Goal: Task Accomplishment & Management: Manage account settings

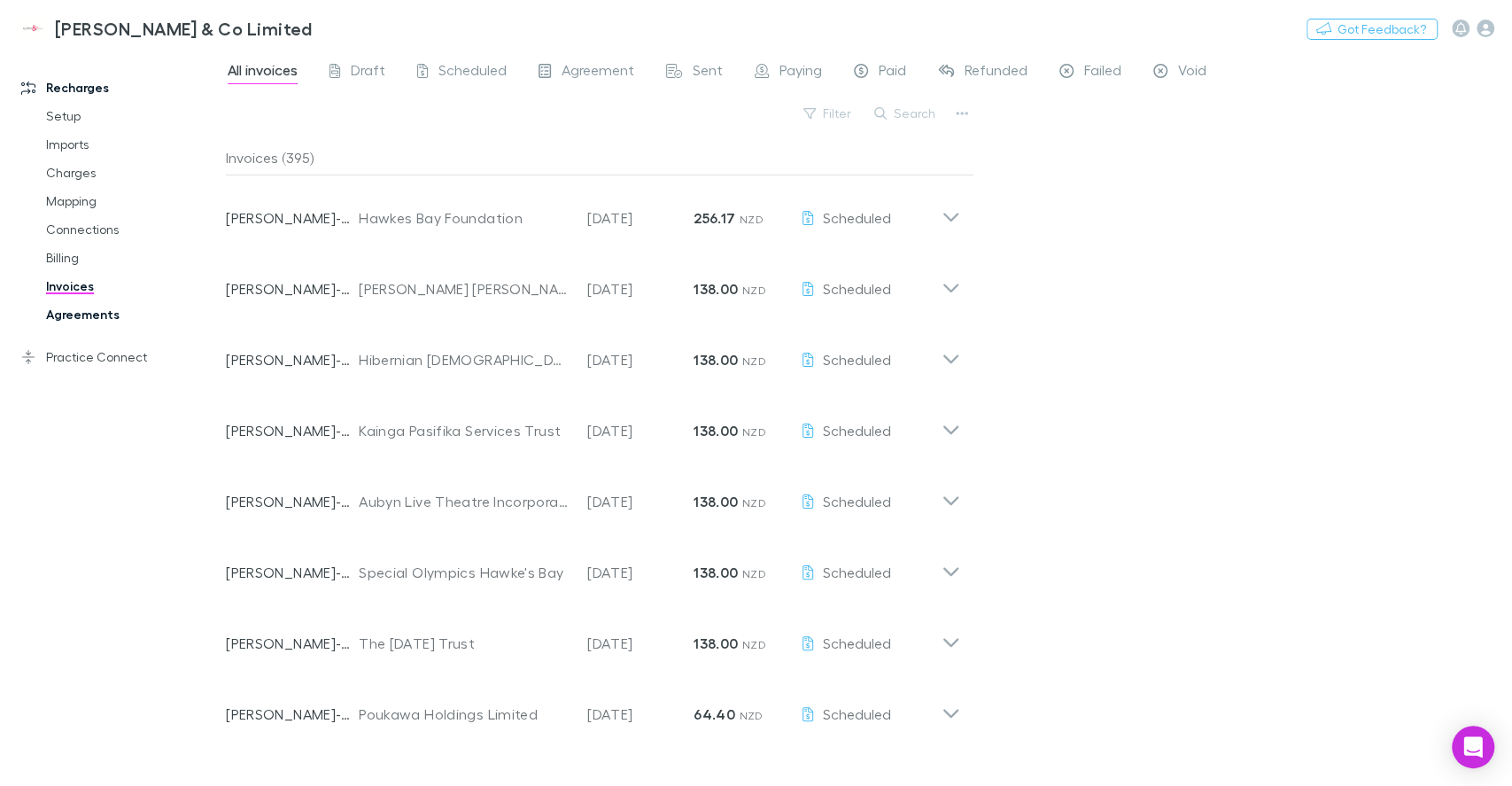
click at [78, 318] on link "Agreements" at bounding box center [134, 314] width 211 height 28
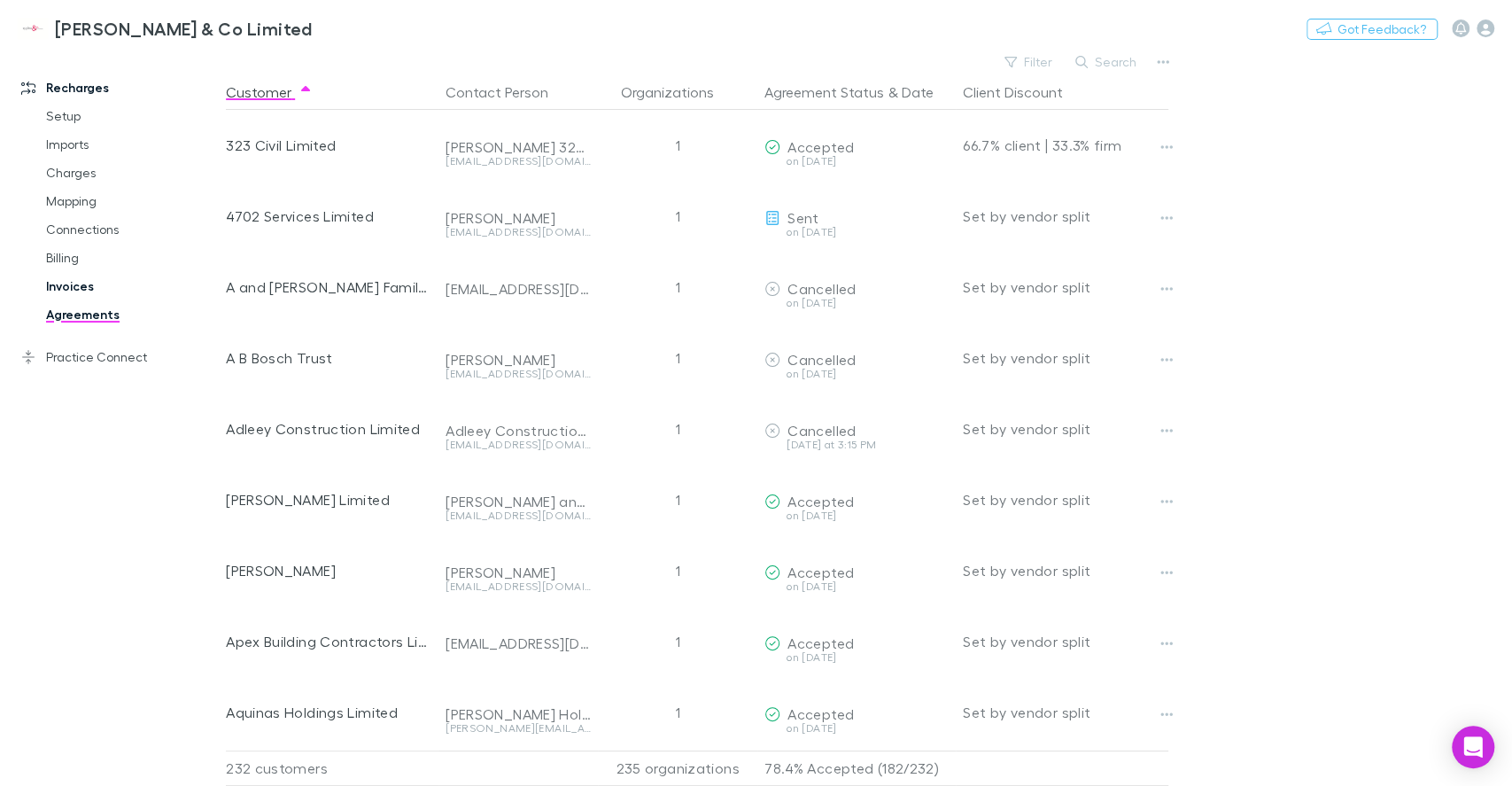
click at [77, 296] on link "Invoices" at bounding box center [134, 286] width 211 height 28
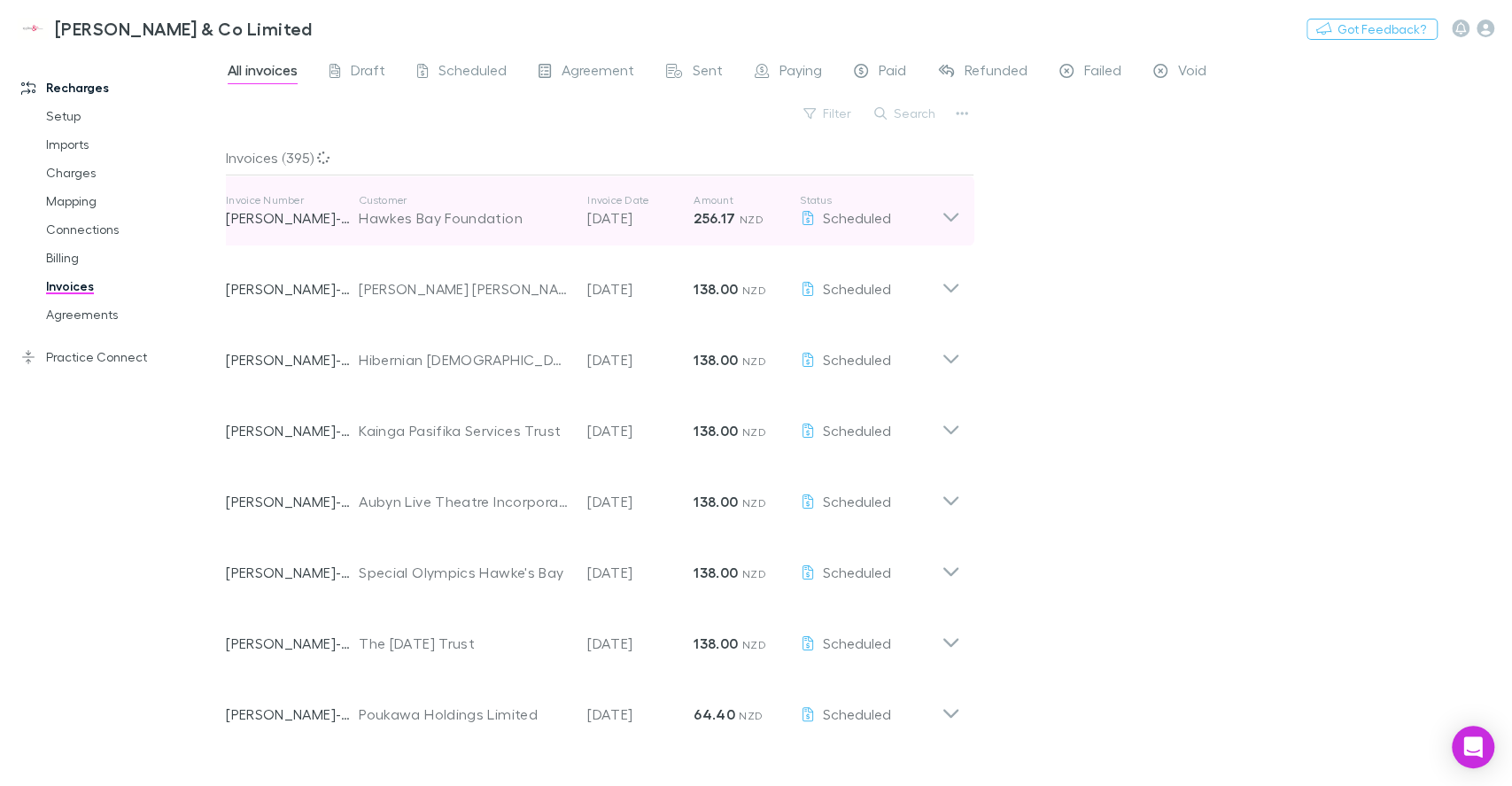
click at [947, 218] on icon at bounding box center [951, 210] width 18 height 36
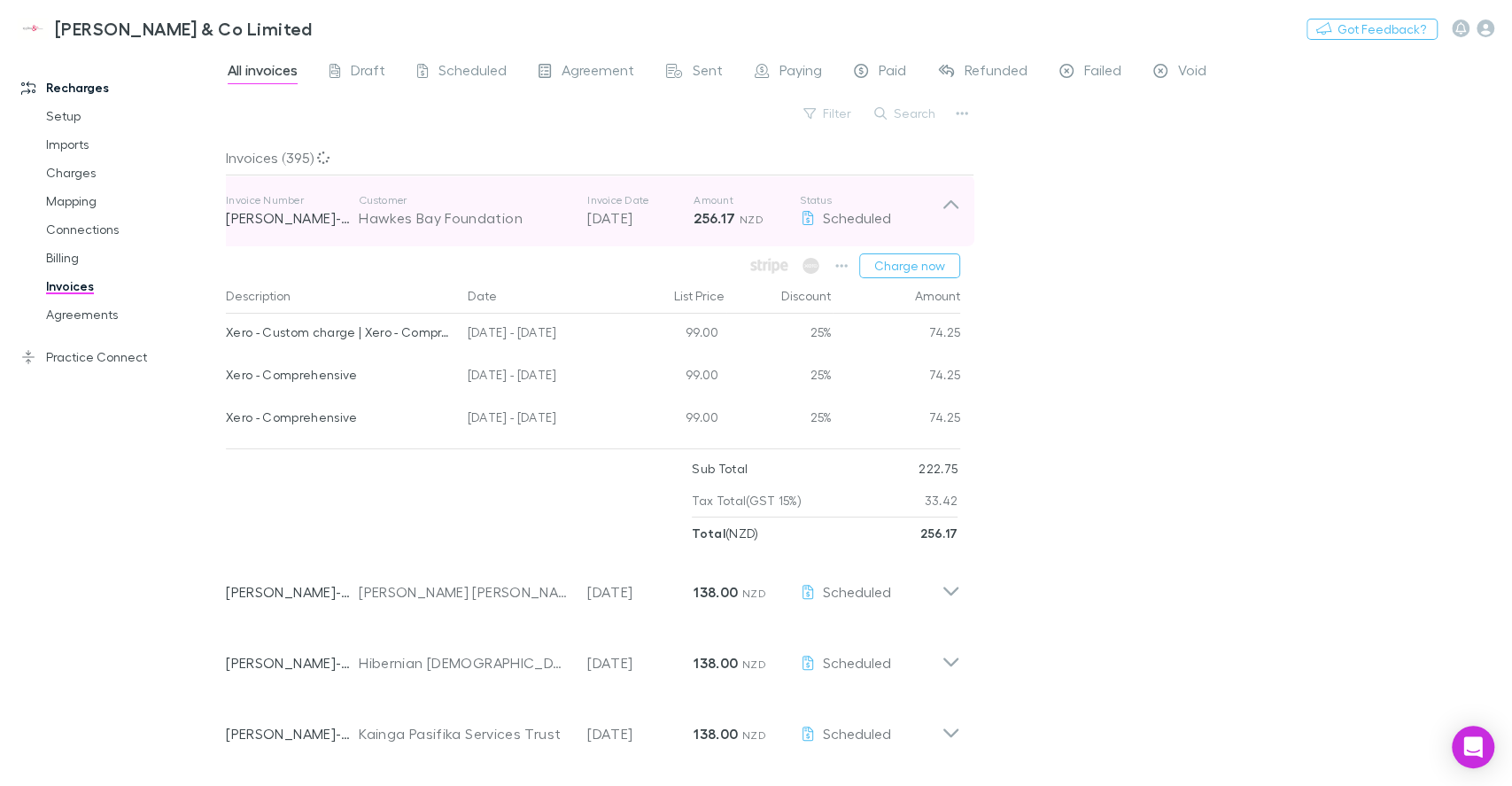
click at [947, 218] on icon at bounding box center [951, 210] width 18 height 36
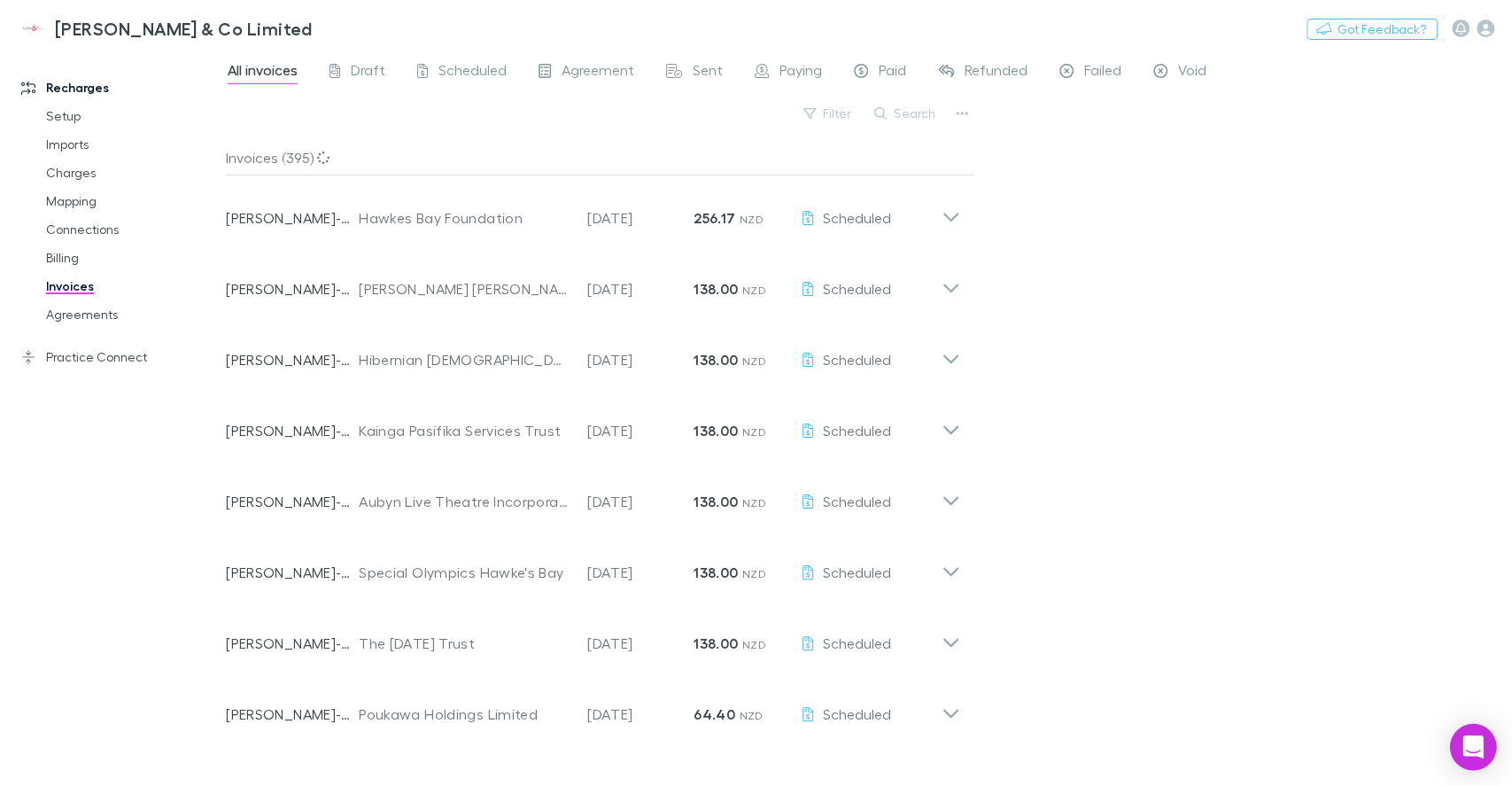
click at [1479, 740] on icon "Open Intercom Messenger" at bounding box center [1473, 746] width 20 height 23
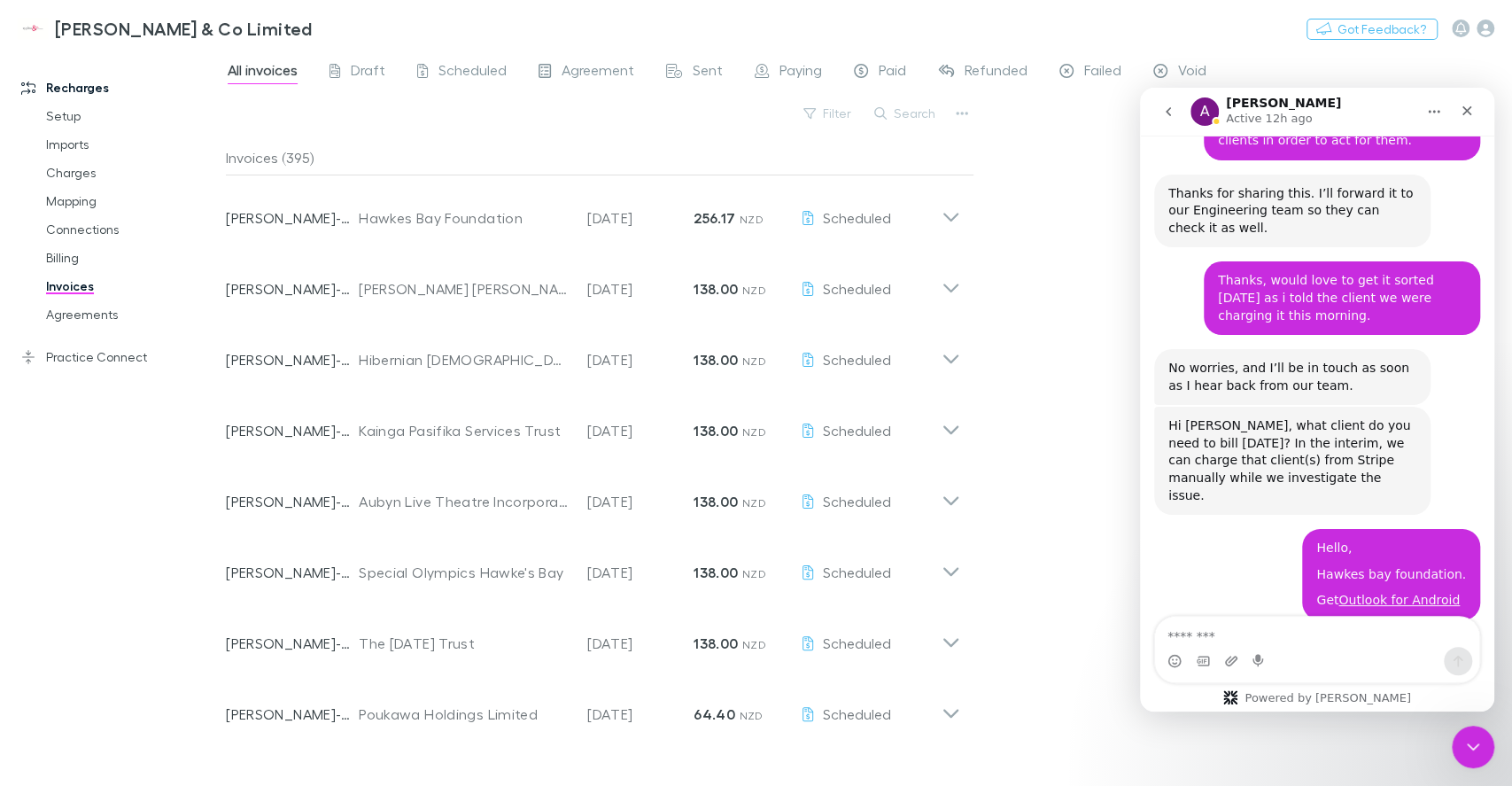
scroll to position [3166, 0]
click at [1246, 644] on textarea "Message…" at bounding box center [1317, 631] width 324 height 30
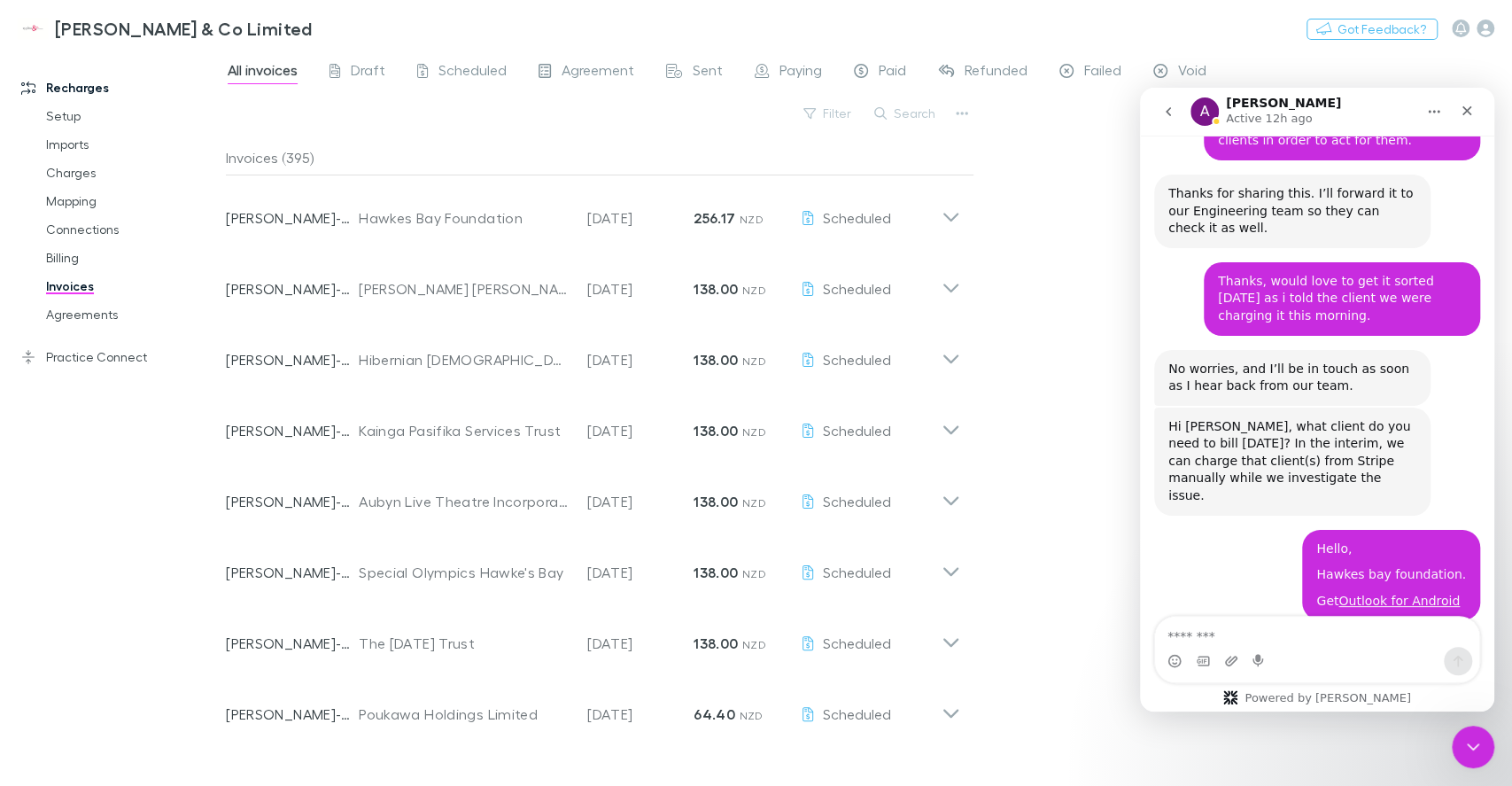
click at [1246, 644] on textarea "Message…" at bounding box center [1317, 631] width 324 height 30
type textarea "**********"
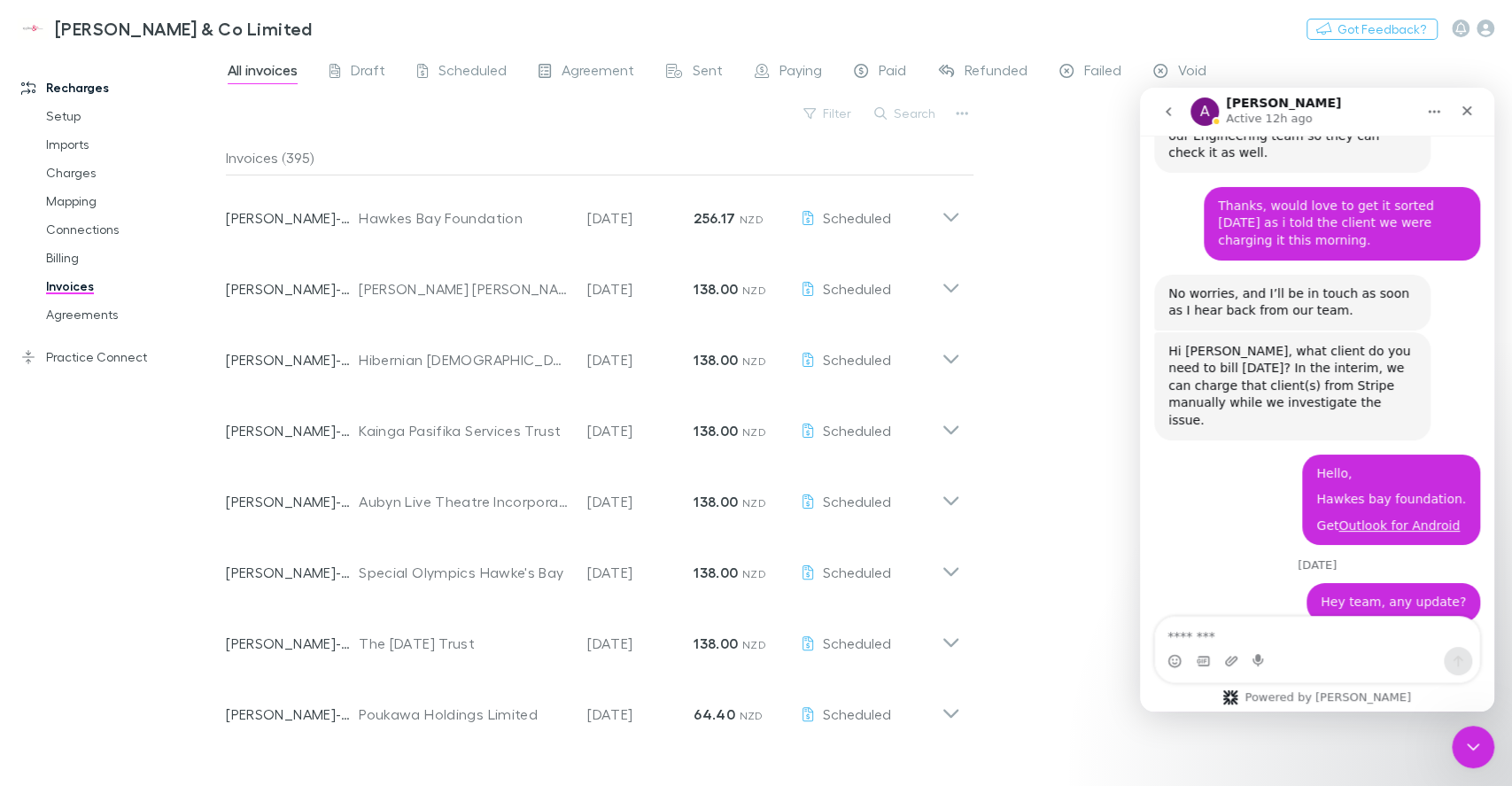
scroll to position [3243, 0]
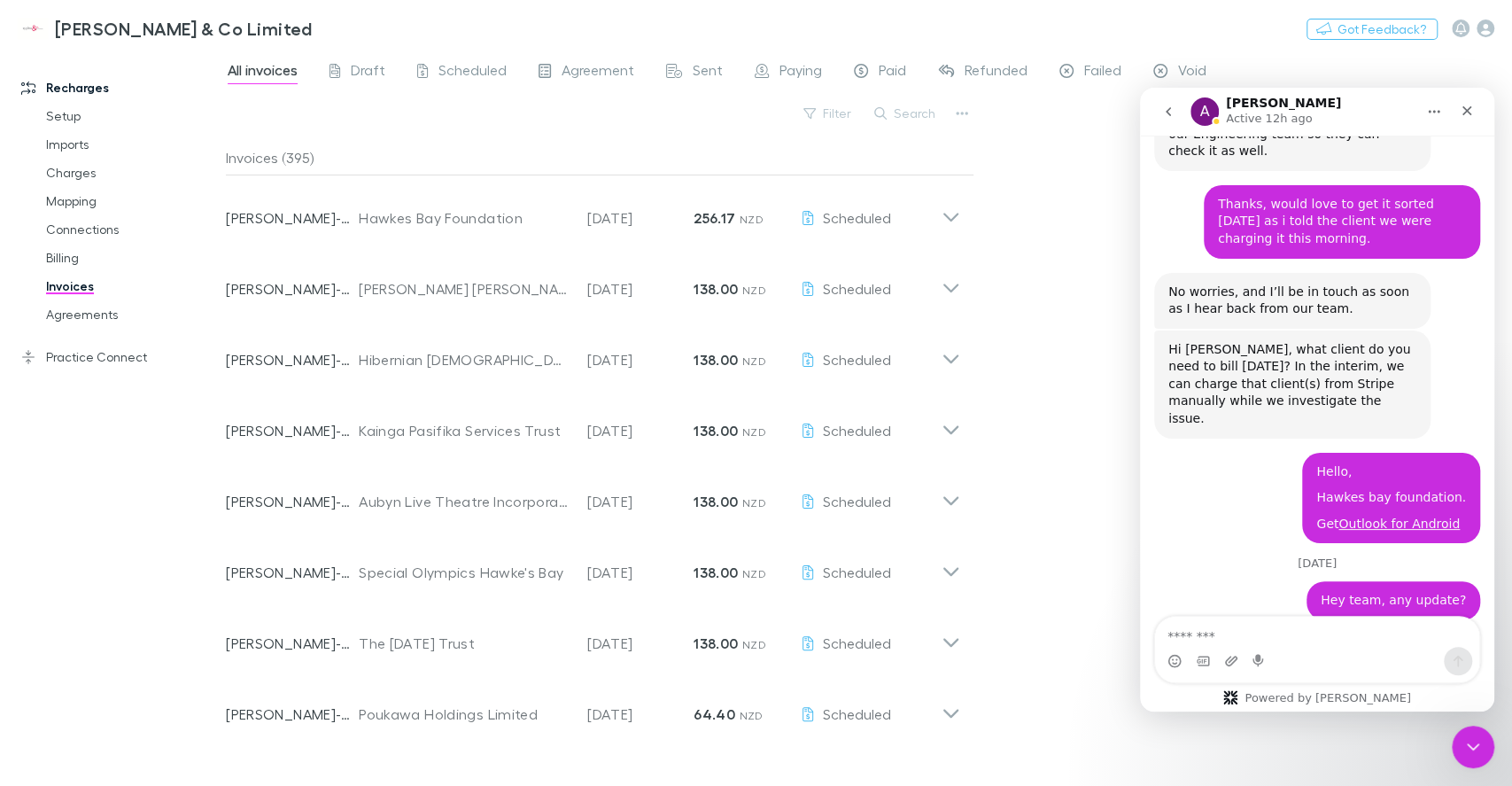
drag, startPoint x: 1054, startPoint y: 266, endPoint x: 1038, endPoint y: 345, distance: 80.6
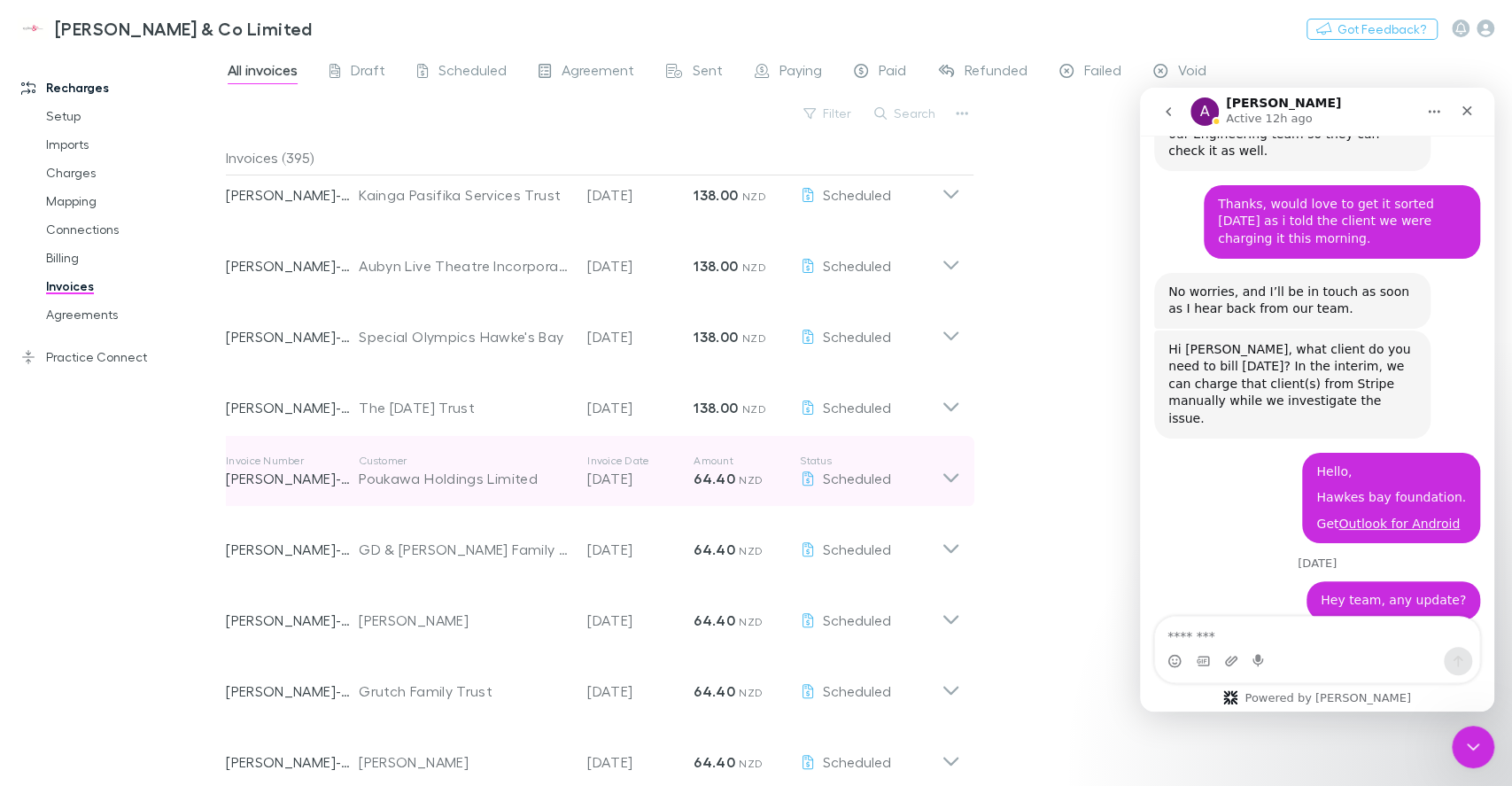
scroll to position [354, 0]
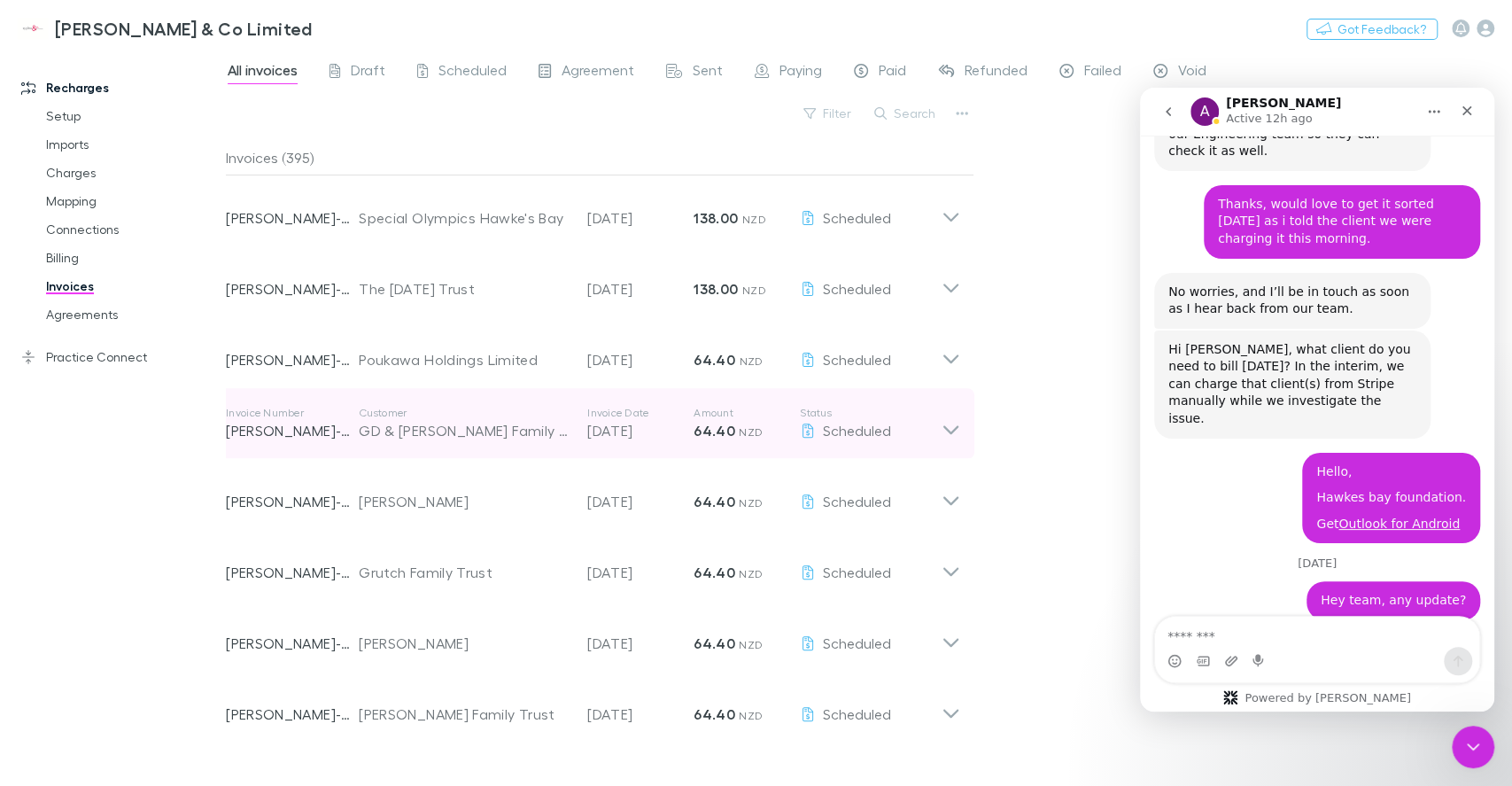
click at [954, 425] on icon at bounding box center [951, 423] width 18 height 36
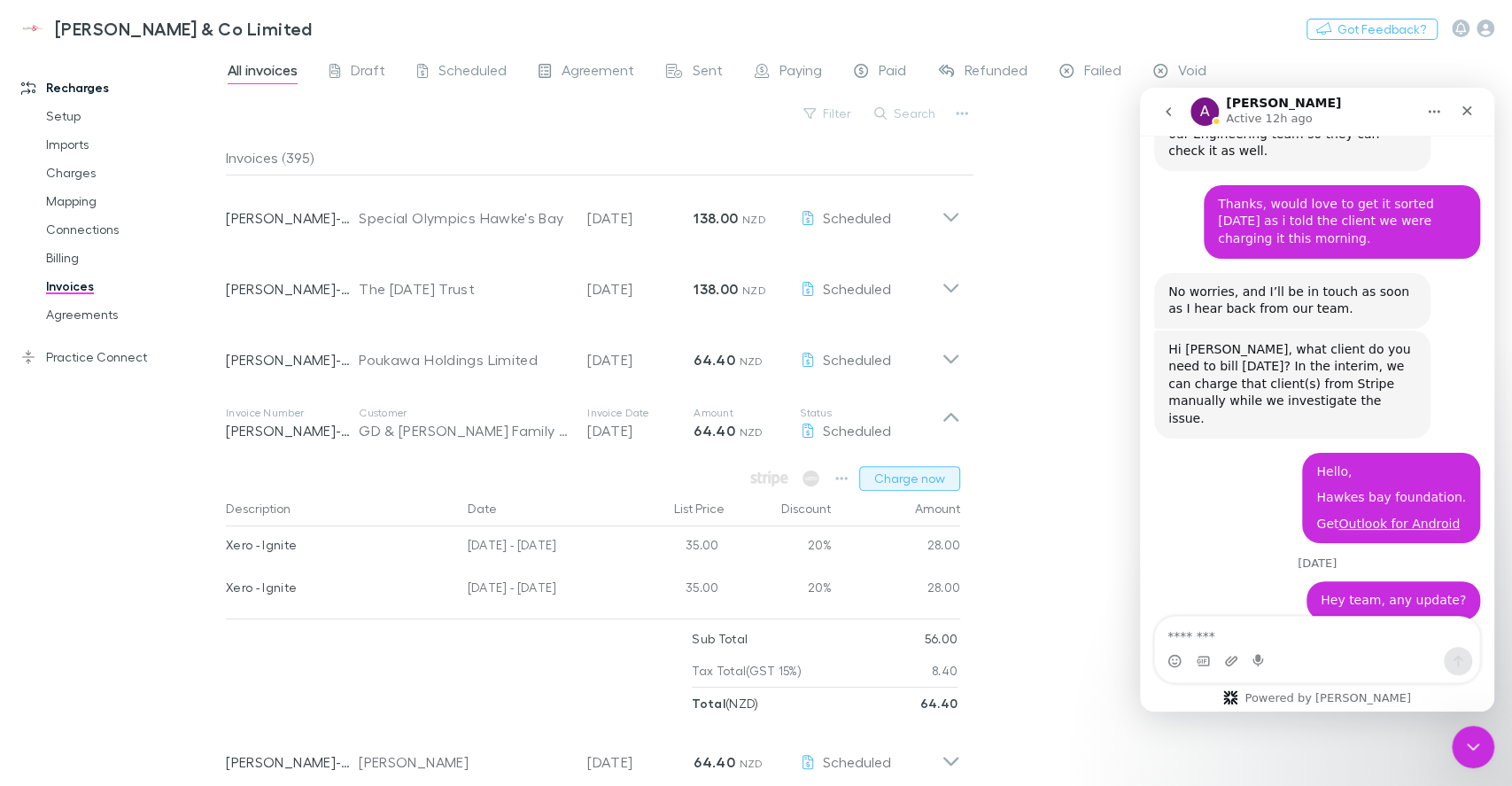
click at [914, 485] on button "Charge now" at bounding box center [909, 478] width 101 height 25
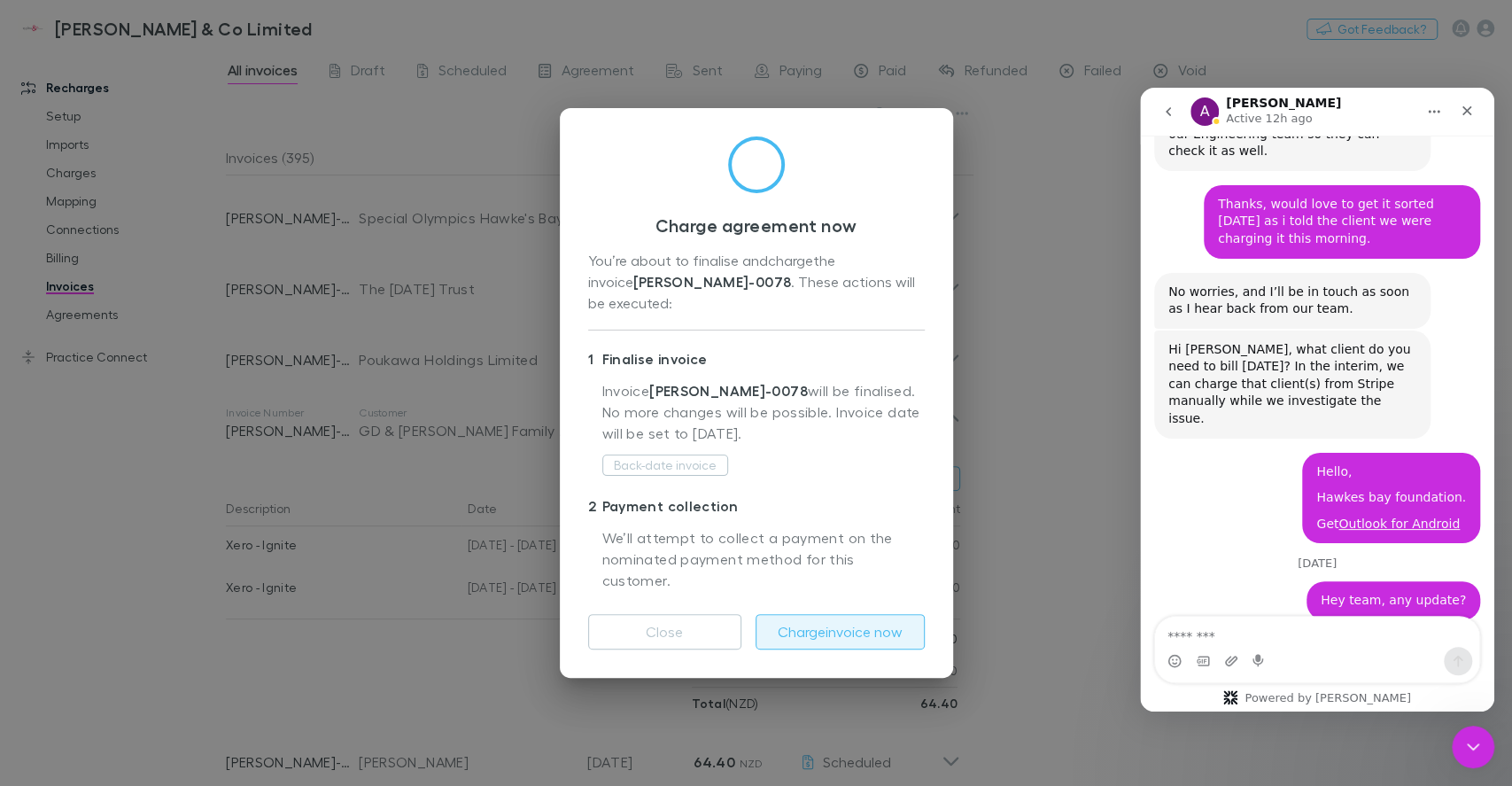
click at [810, 614] on button "Charge invoice now" at bounding box center [841, 631] width 169 height 36
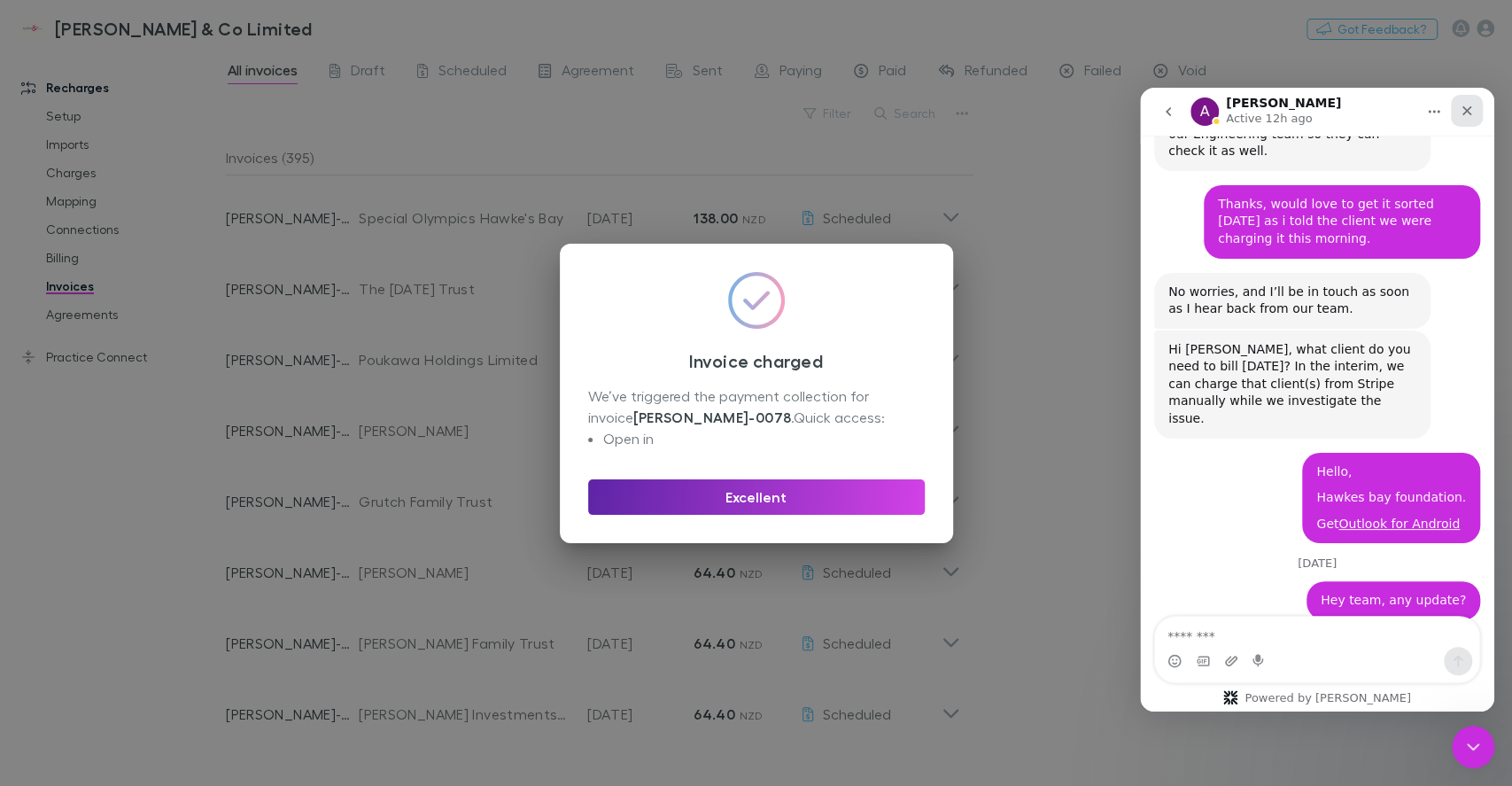
click at [1451, 117] on div "Close" at bounding box center [1466, 110] width 32 height 32
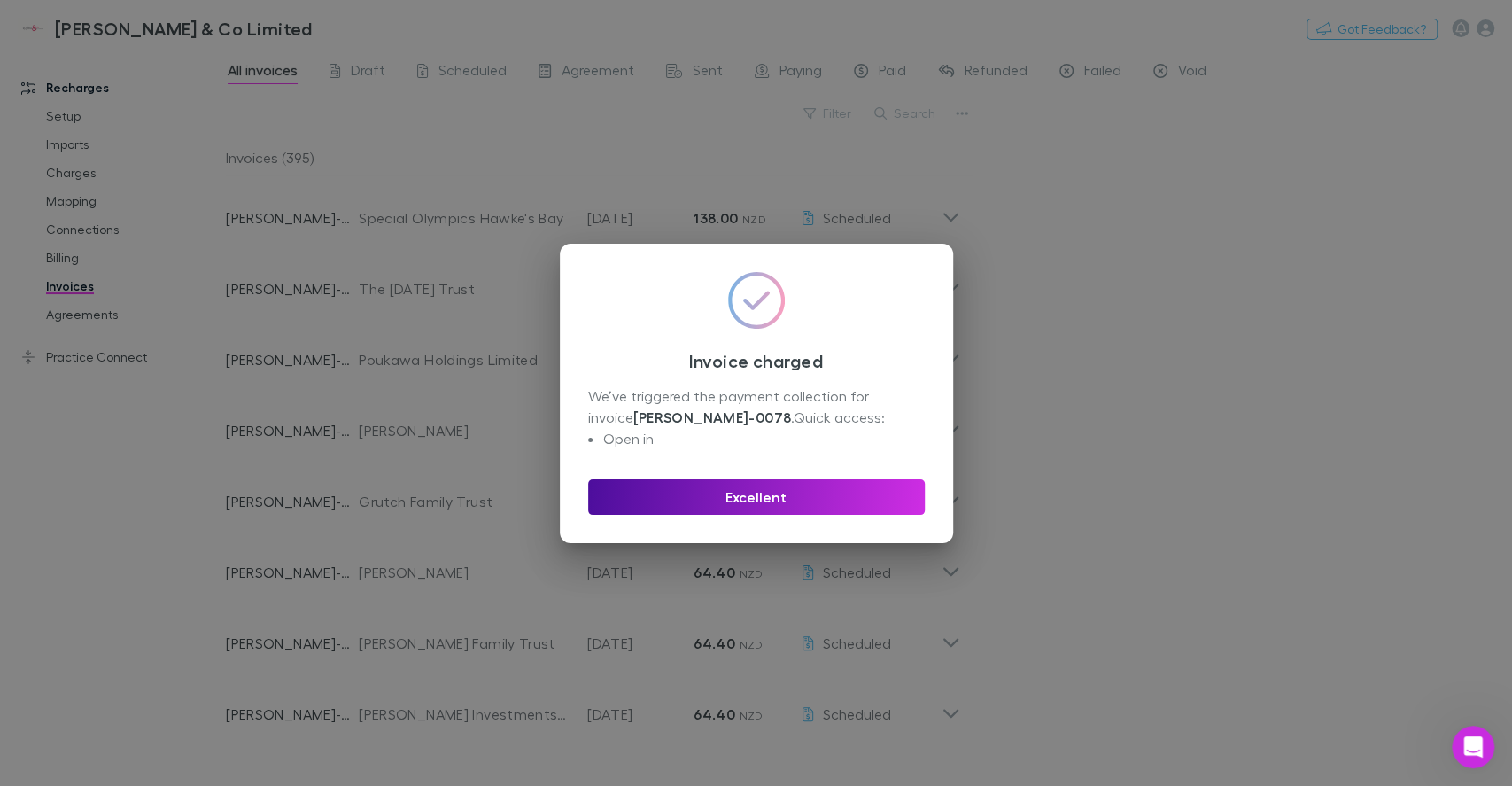
scroll to position [3243, 0]
click at [815, 495] on button "Excellent" at bounding box center [757, 496] width 337 height 36
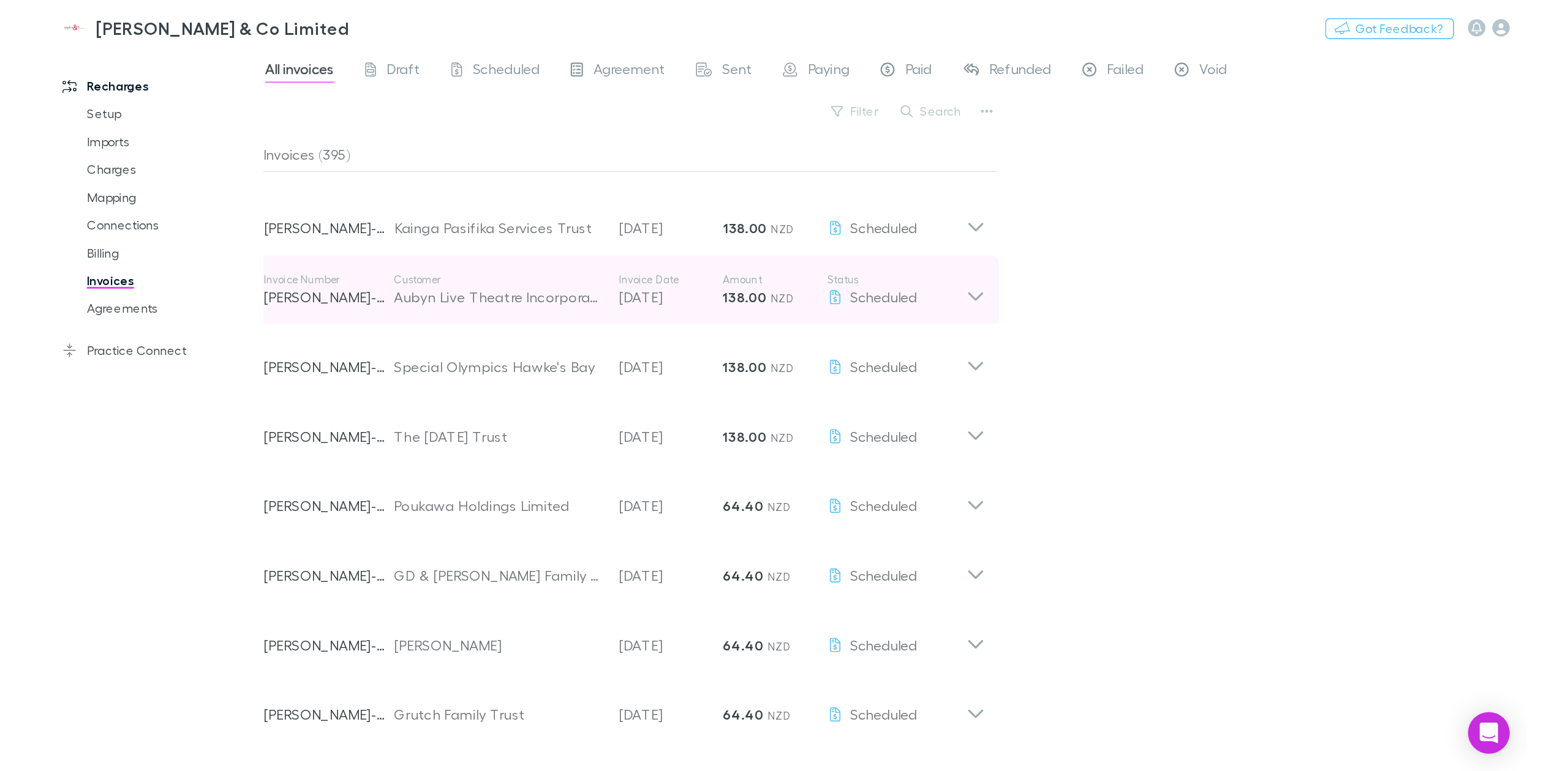
scroll to position [163, 0]
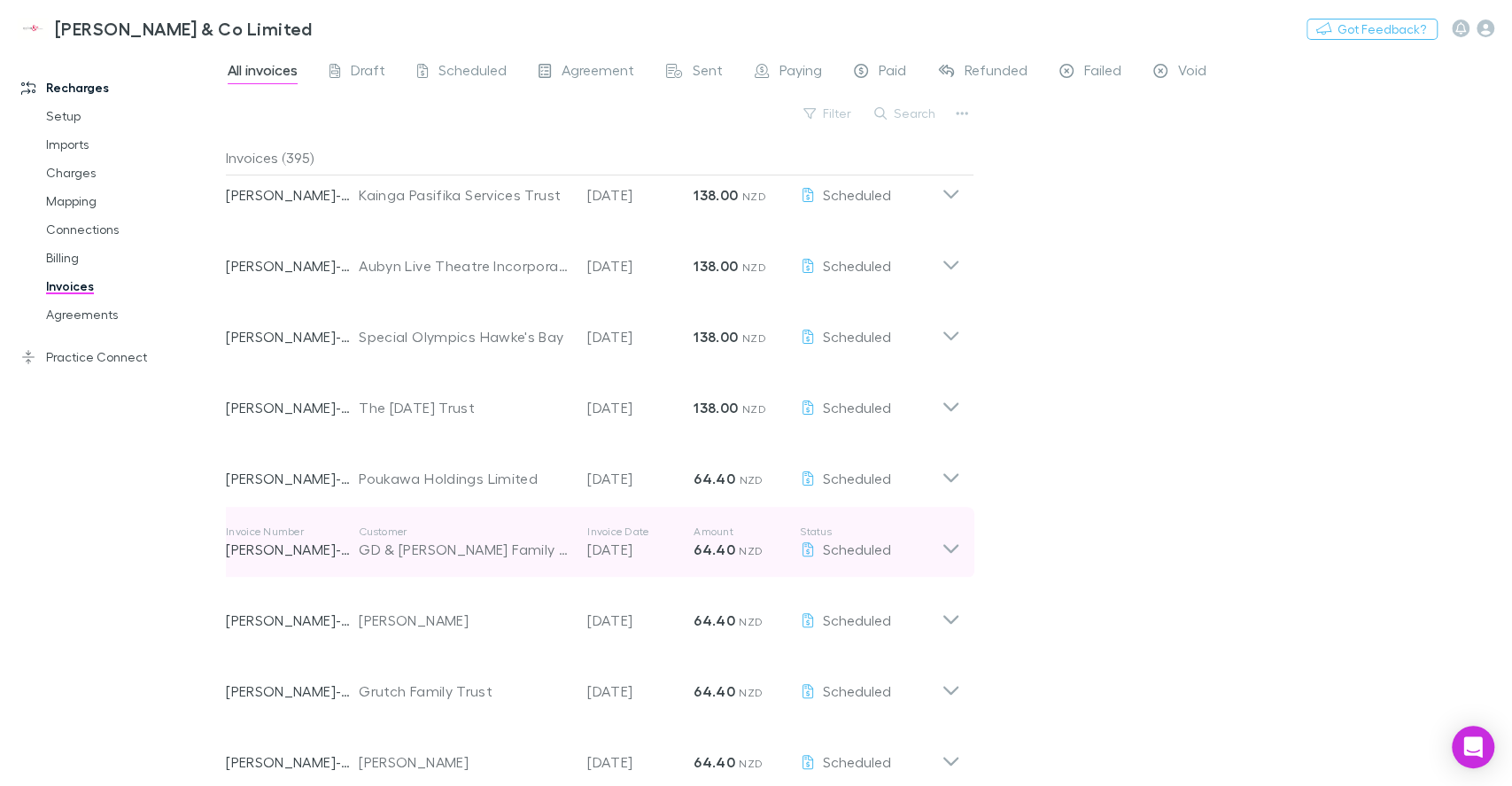
click at [418, 546] on div "GD & [PERSON_NAME] Family Trust" at bounding box center [464, 548] width 210 height 21
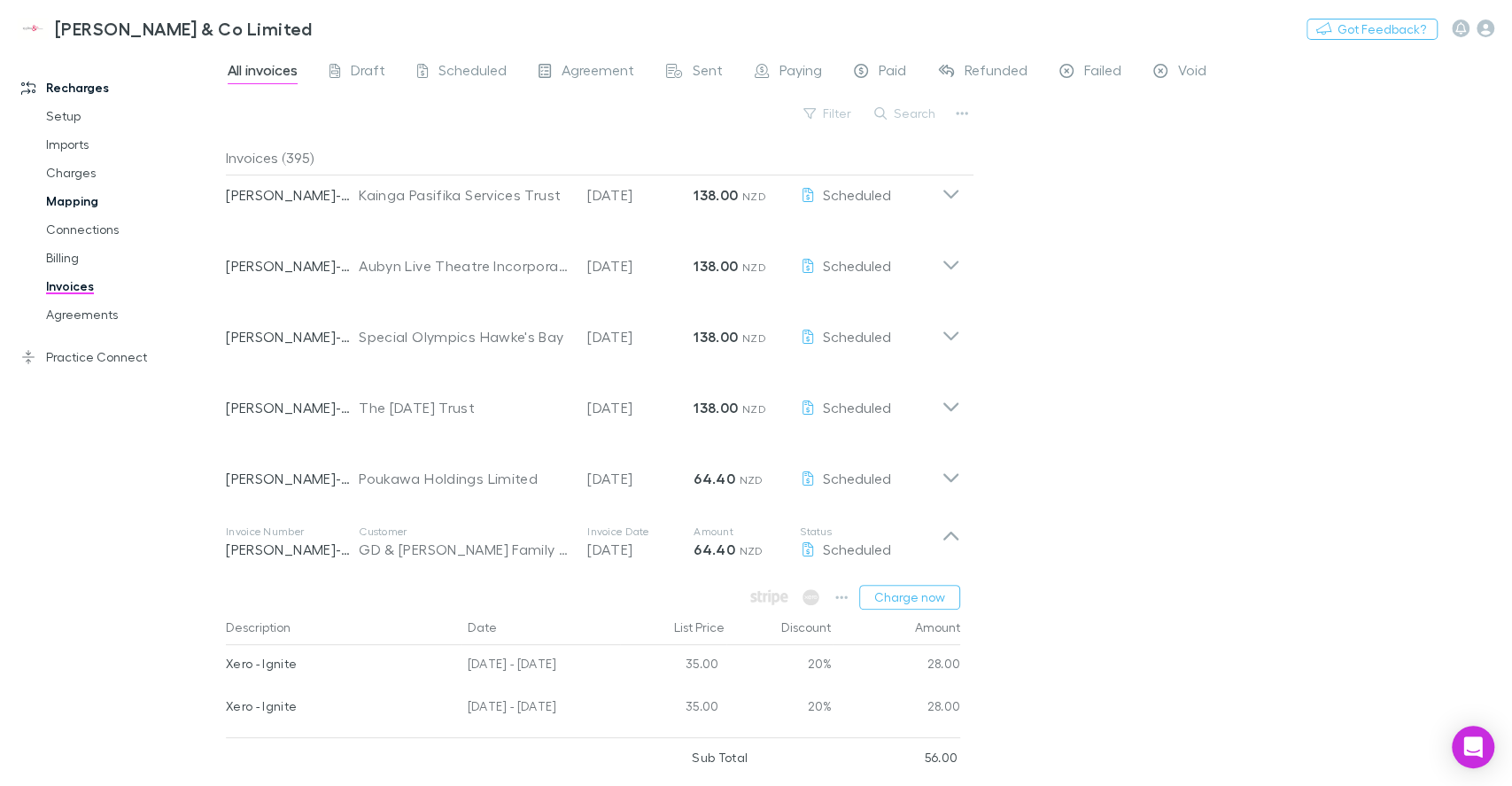
click at [99, 200] on link "Mapping" at bounding box center [134, 200] width 211 height 28
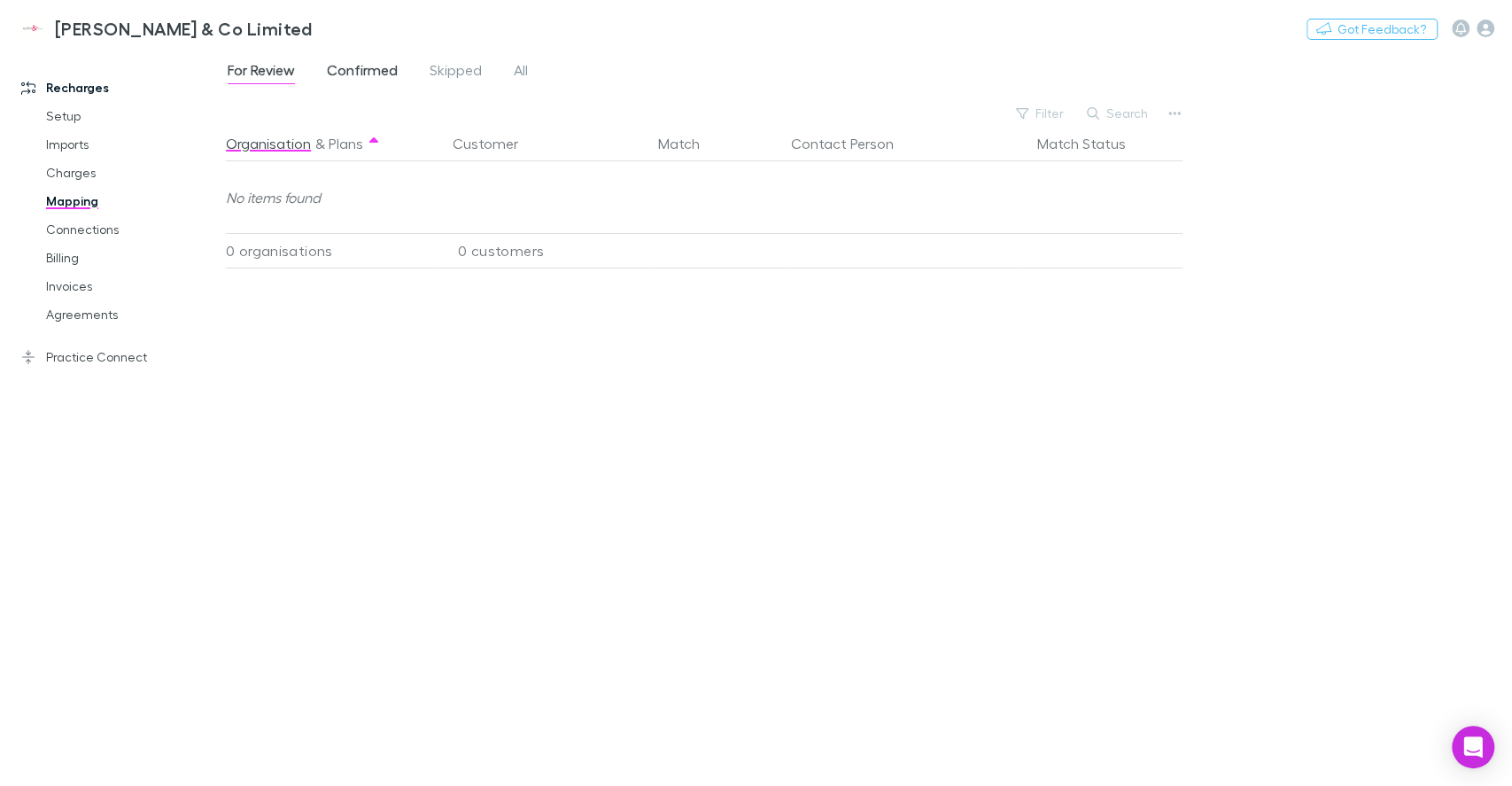
click at [383, 65] on span "Confirmed" at bounding box center [363, 72] width 71 height 23
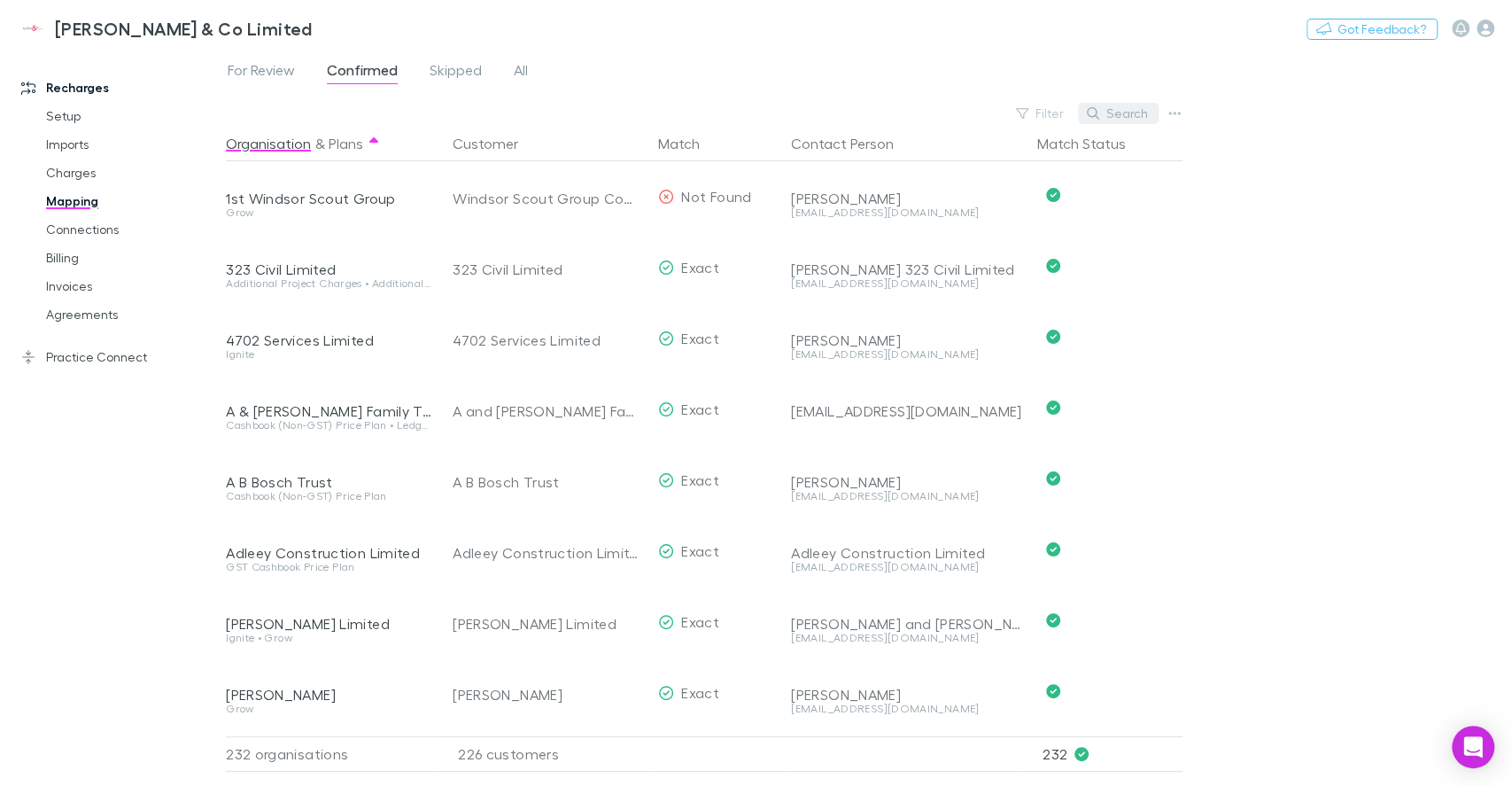
click at [1119, 113] on button "Search" at bounding box center [1119, 113] width 81 height 21
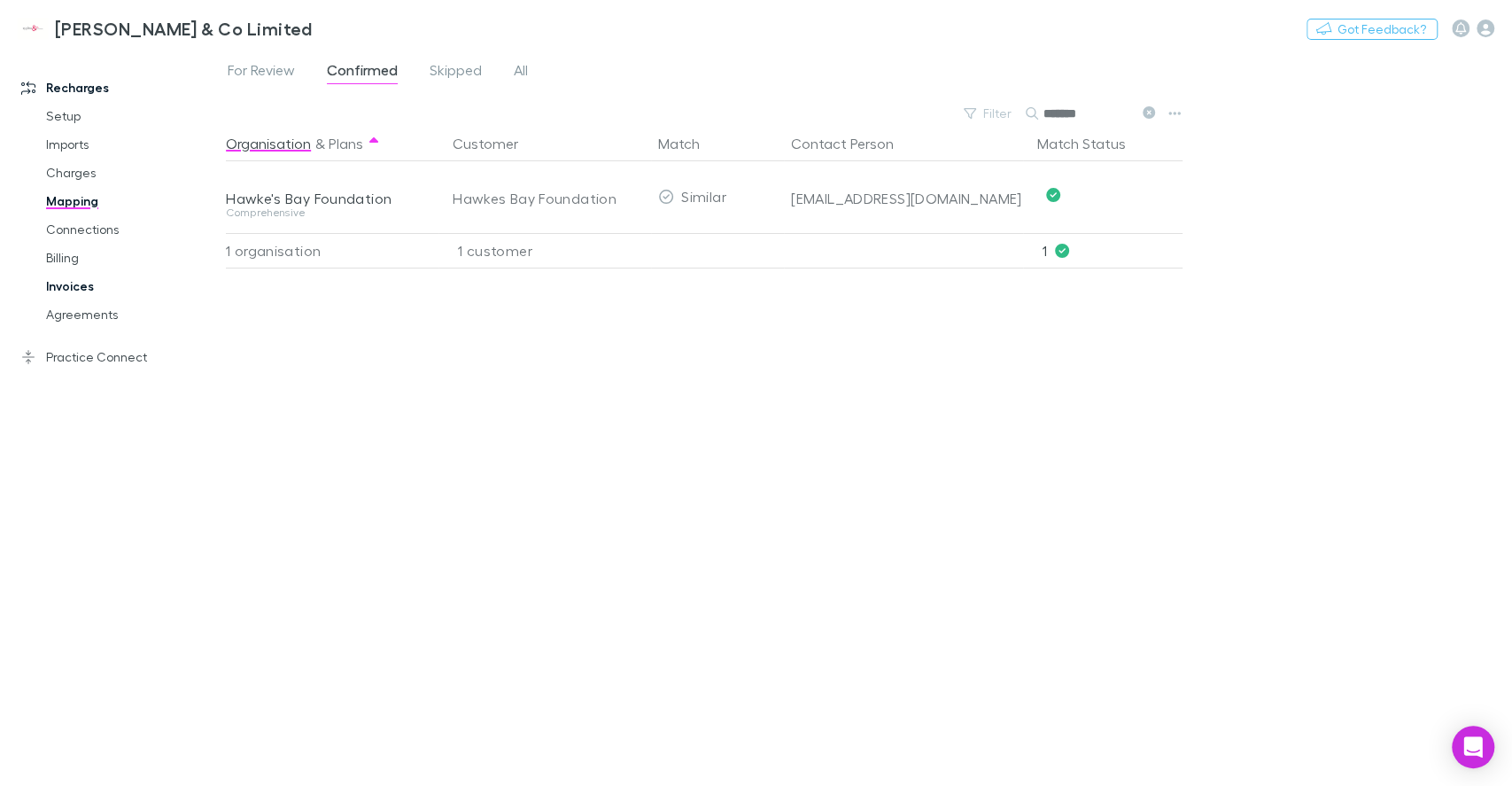
type input "*******"
click at [80, 287] on link "Invoices" at bounding box center [134, 286] width 211 height 28
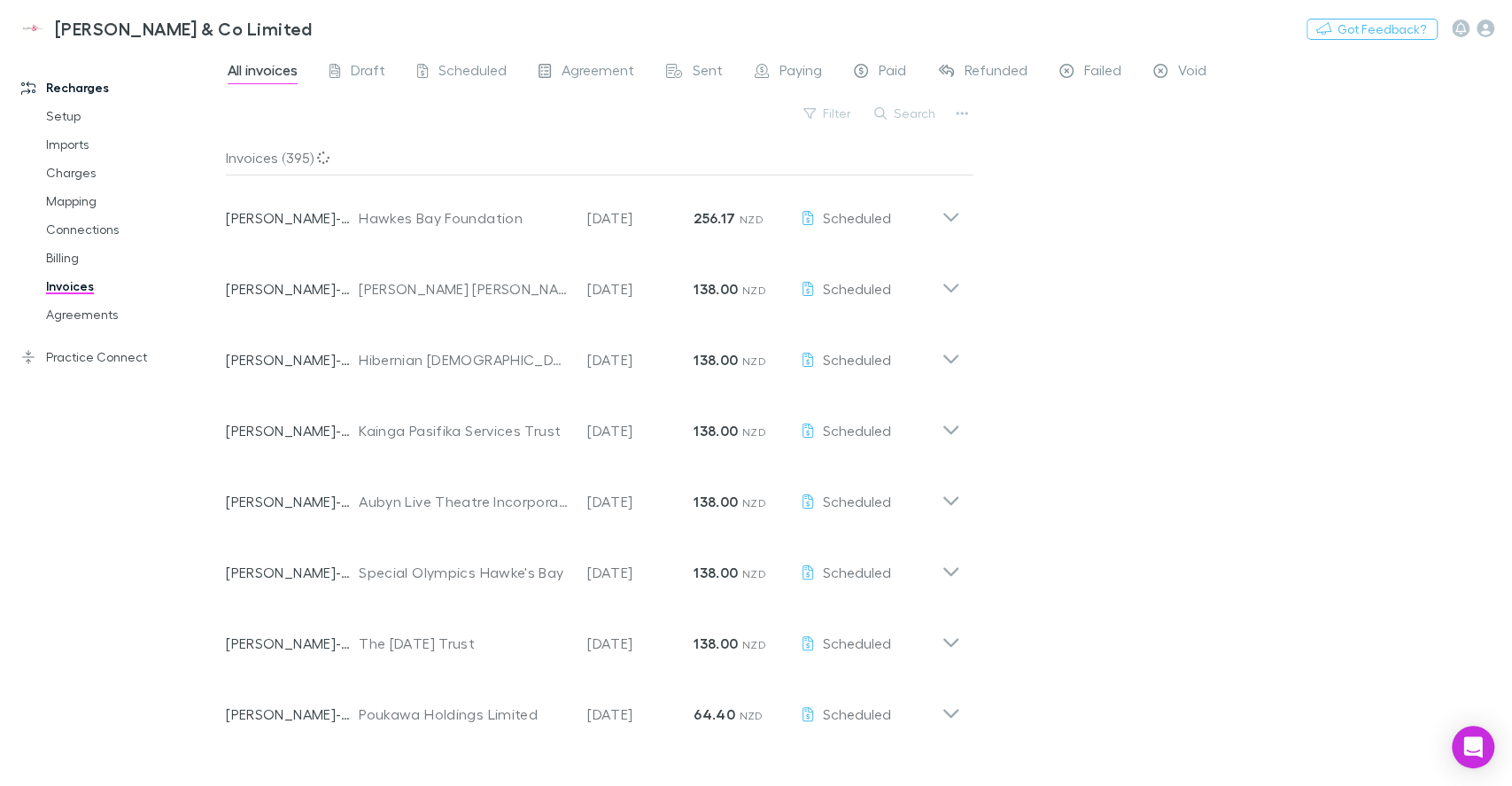
click at [1168, 199] on div "All invoices Draft Scheduled Agreement Sent Paying Paid Refunded Failed Void Fi…" at bounding box center [869, 417] width 1286 height 736
click at [1163, 261] on div "All invoices Draft Scheduled Agreement Sent Paying Paid Refunded Failed Void Fi…" at bounding box center [869, 417] width 1286 height 736
click at [1179, 564] on div "All invoices Draft Scheduled Agreement Sent Paying Paid Refunded Failed Void Fi…" at bounding box center [869, 417] width 1286 height 736
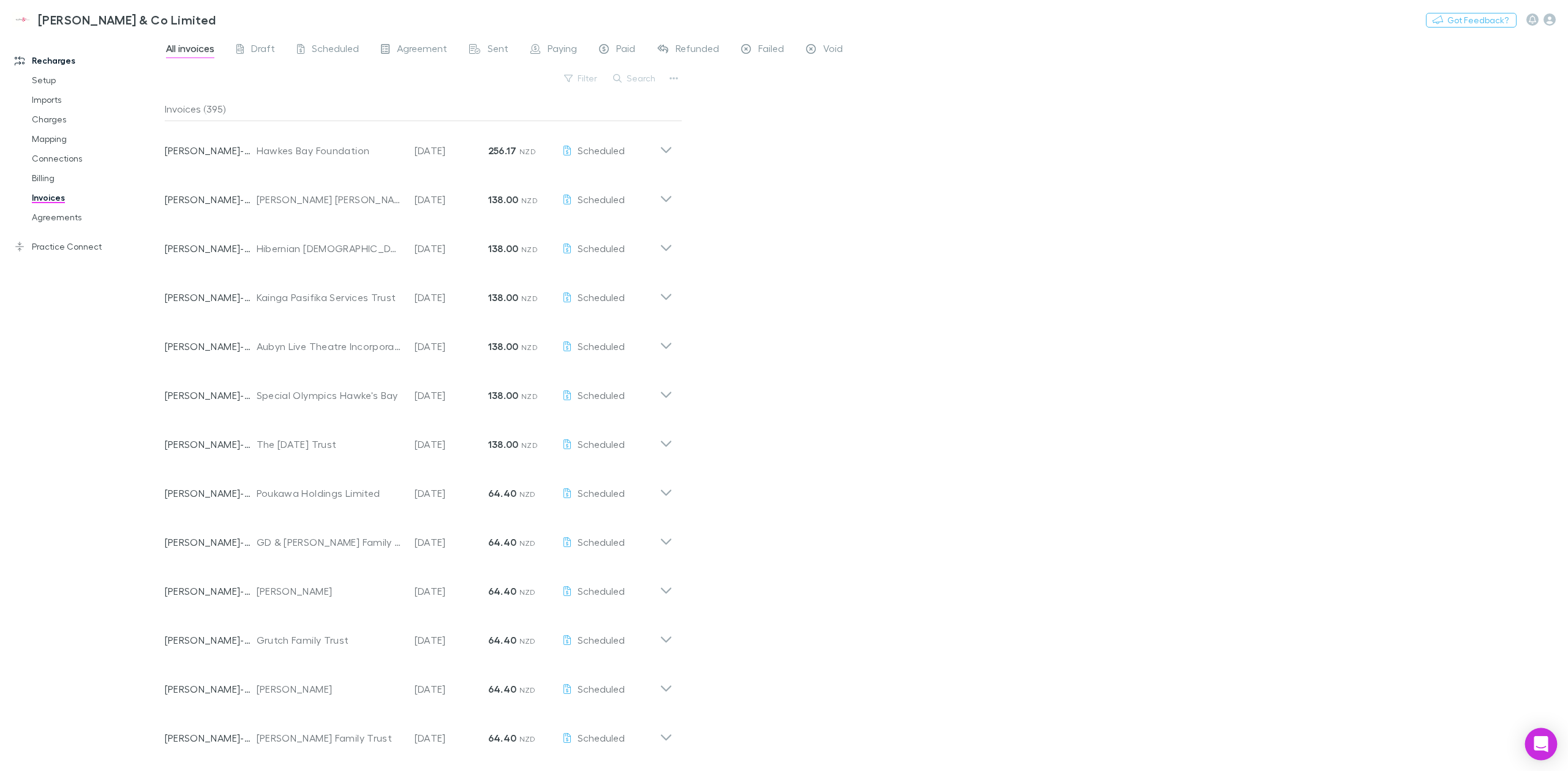
click at [1045, 543] on icon "Open Intercom Messenger" at bounding box center [1540, 744] width 14 height 16
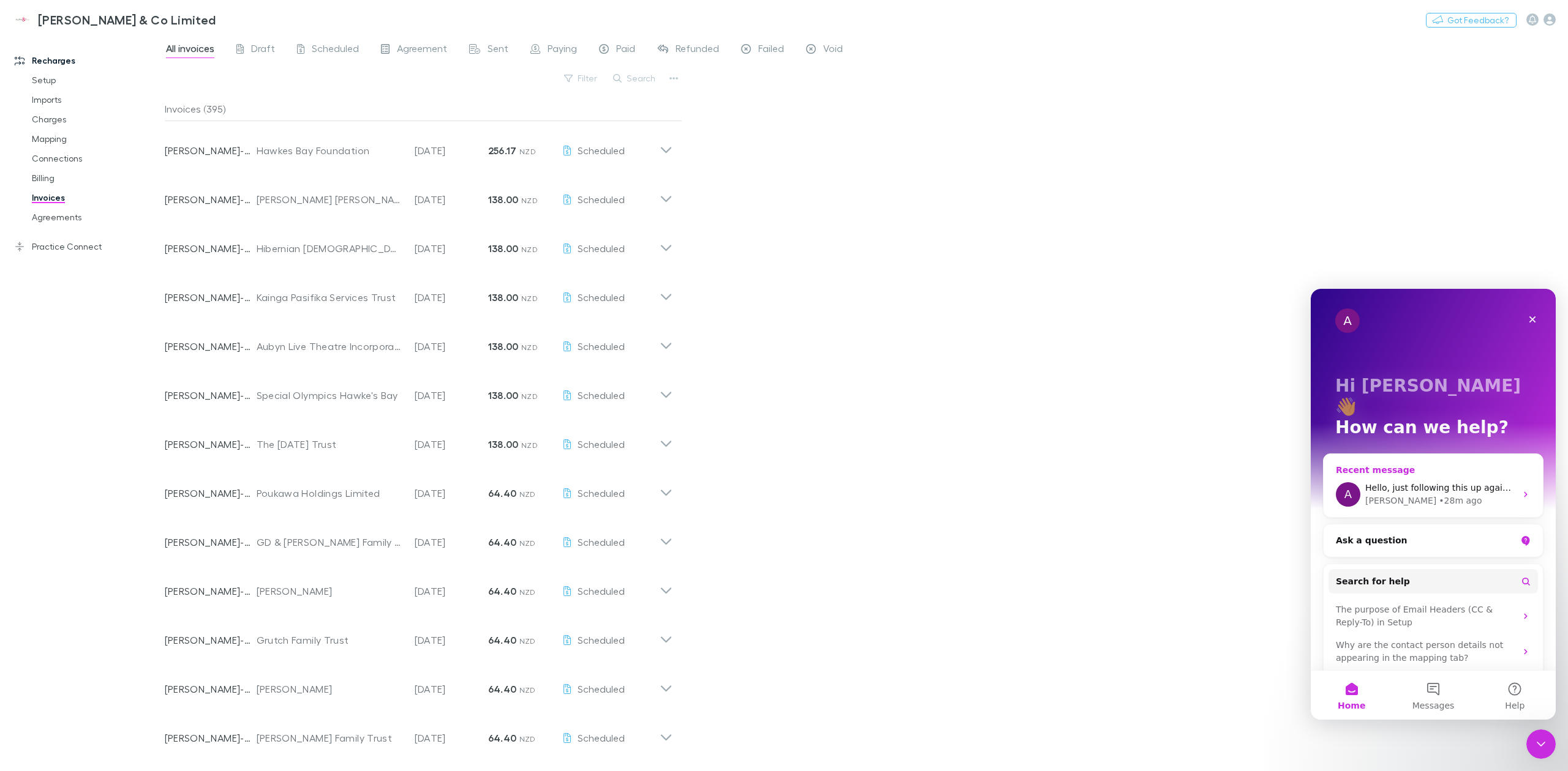
click at [1045, 495] on div "[PERSON_NAME] • 28m ago" at bounding box center [1440, 501] width 151 height 13
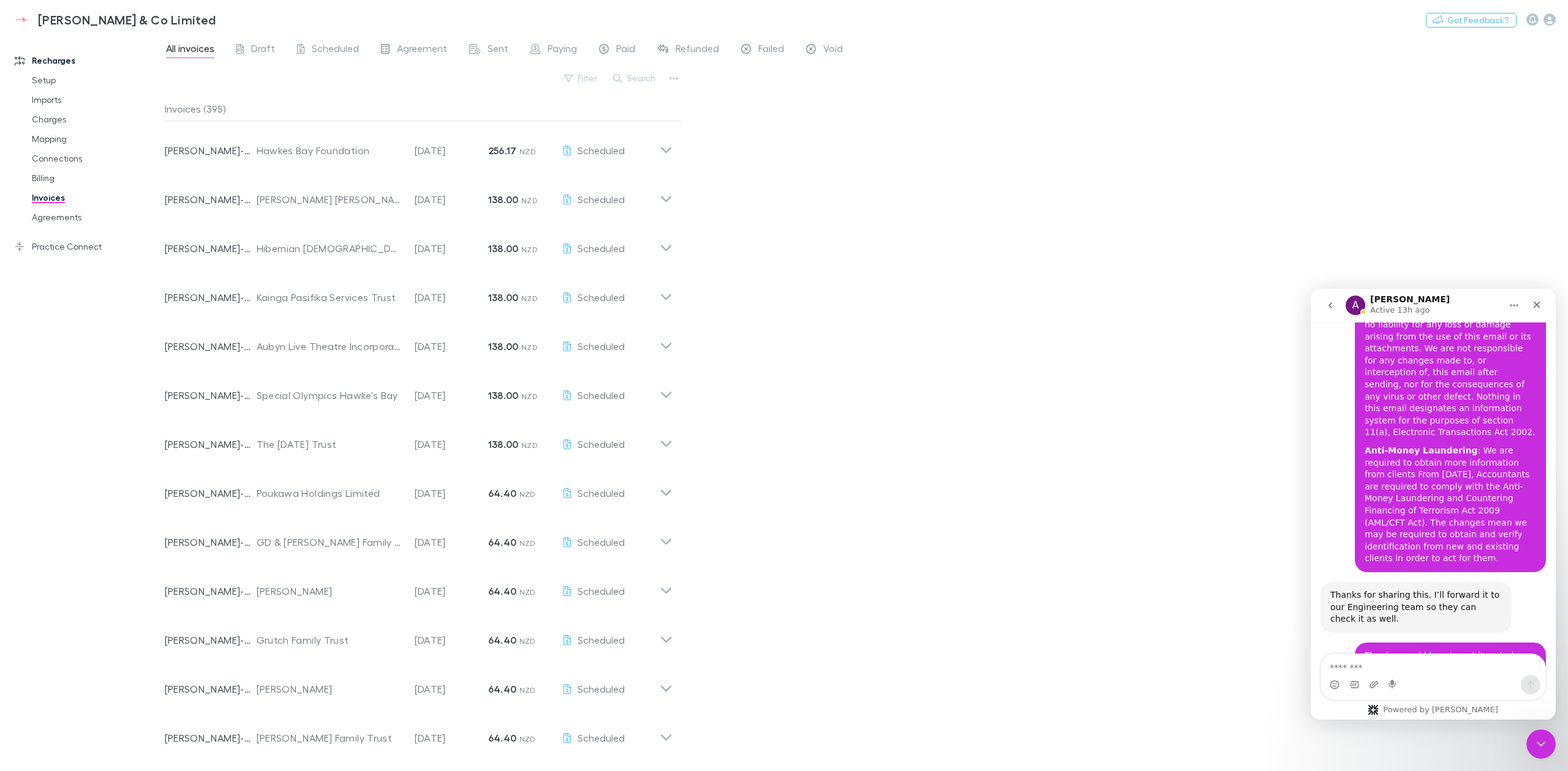
scroll to position [2241, 0]
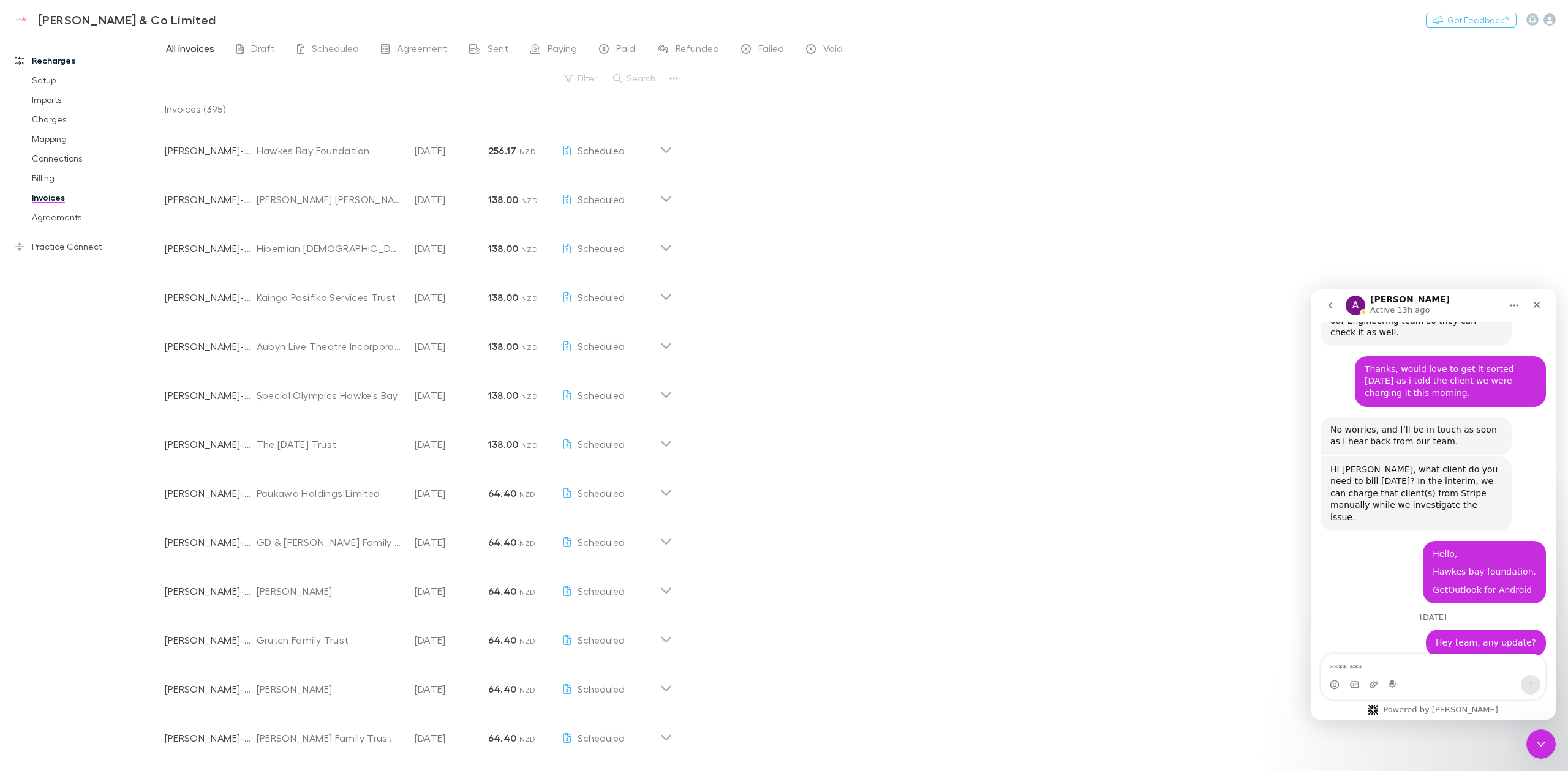
drag, startPoint x: 1527, startPoint y: 633, endPoint x: 1331, endPoint y: 458, distance: 262.8
click at [1045, 543] on div "Hey team, any update? [PERSON_NAME] • 22h ago" at bounding box center [1433, 648] width 225 height 37
drag, startPoint x: 1402, startPoint y: 530, endPoint x: 1525, endPoint y: 634, distance: 161.1
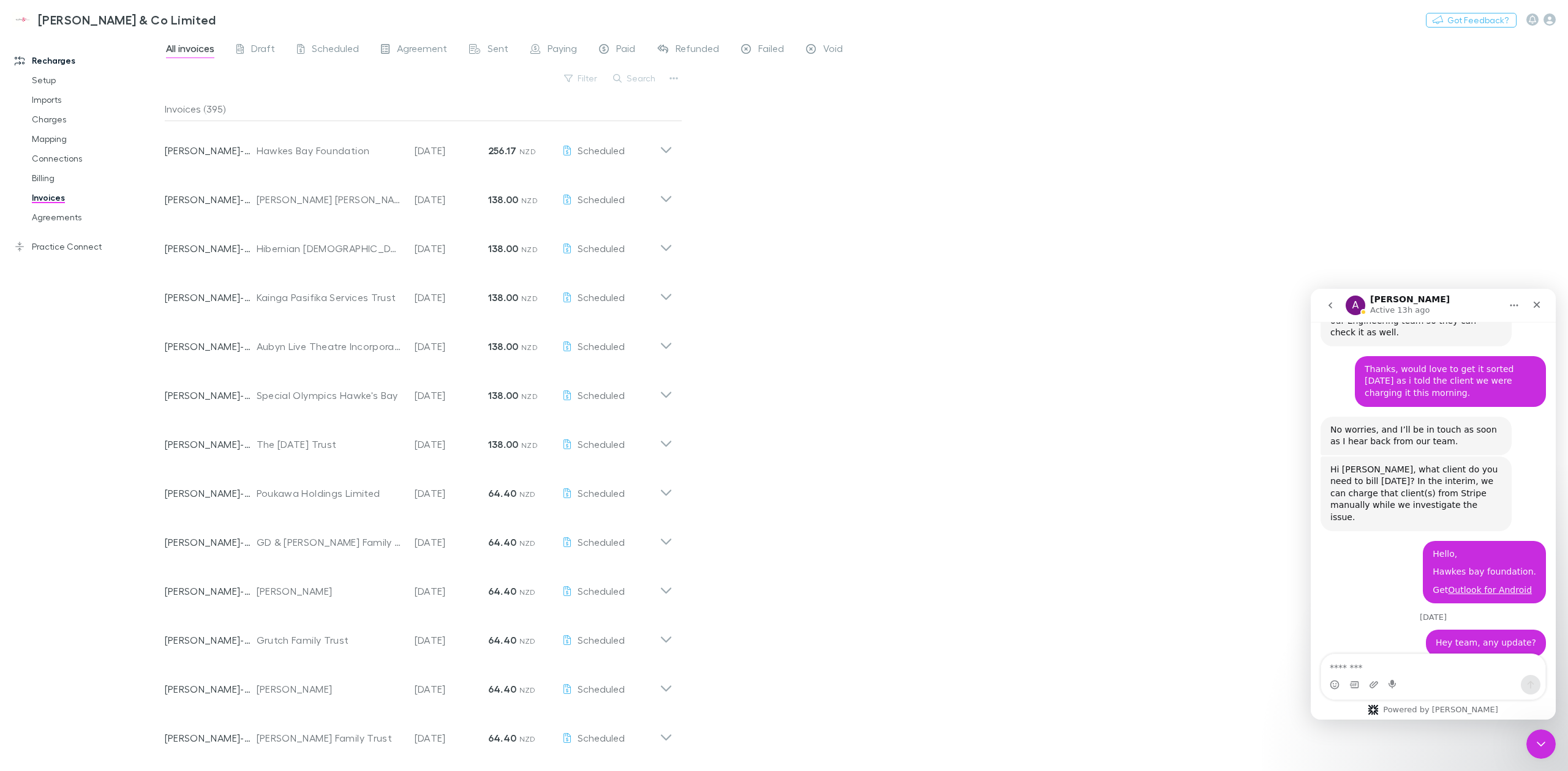
click at [919, 439] on div "All invoices Draft Scheduled Agreement Sent Paying Paid Refunded Failed Void Fi…" at bounding box center [866, 402] width 1403 height 737
click at [902, 103] on div "All invoices Draft Scheduled Agreement Sent Paying Paid Refunded Failed Void Fi…" at bounding box center [866, 402] width 1403 height 737
click at [892, 23] on div "[PERSON_NAME] & Co Limited Nothing Got Feedback?" at bounding box center [784, 20] width 1568 height 39
click at [969, 57] on div "All invoices Draft Scheduled Agreement Sent Paying Paid Refunded Failed Void" at bounding box center [866, 52] width 1403 height 23
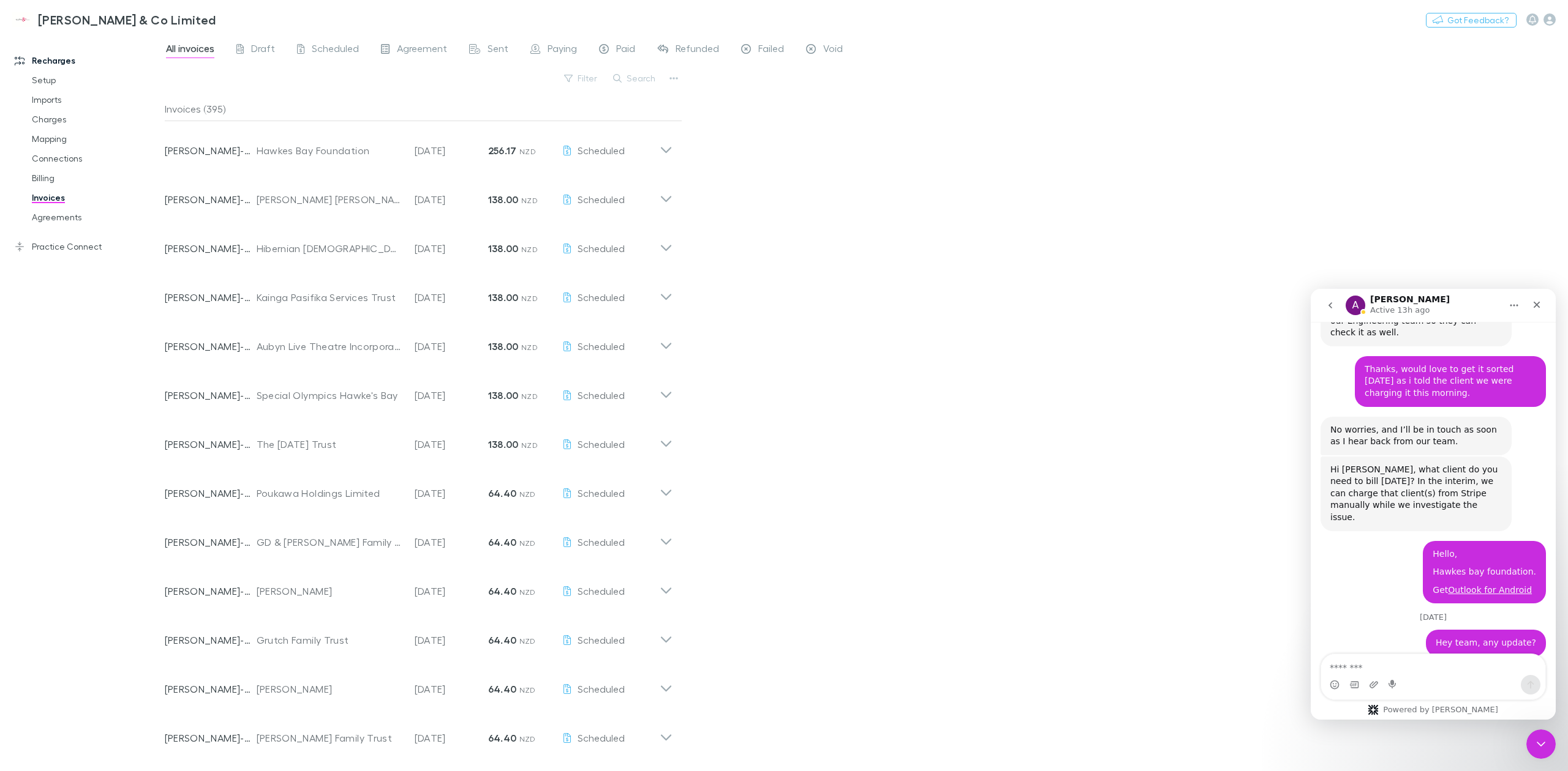
click at [980, 52] on div "All invoices Draft Scheduled Agreement Sent Paying Paid Refunded Failed Void" at bounding box center [866, 52] width 1403 height 23
click at [1031, 47] on div "All invoices Draft Scheduled Agreement Sent Paying Paid Refunded Failed Void" at bounding box center [866, 52] width 1403 height 23
click at [567, 8] on div "[PERSON_NAME] & Co Limited Nothing Got Feedback?" at bounding box center [784, 20] width 1568 height 39
click at [662, 160] on div "Invoice Number [PERSON_NAME]-0095 Customer Hawkes Bay Foundation Invoice Date […" at bounding box center [418, 146] width 527 height 49
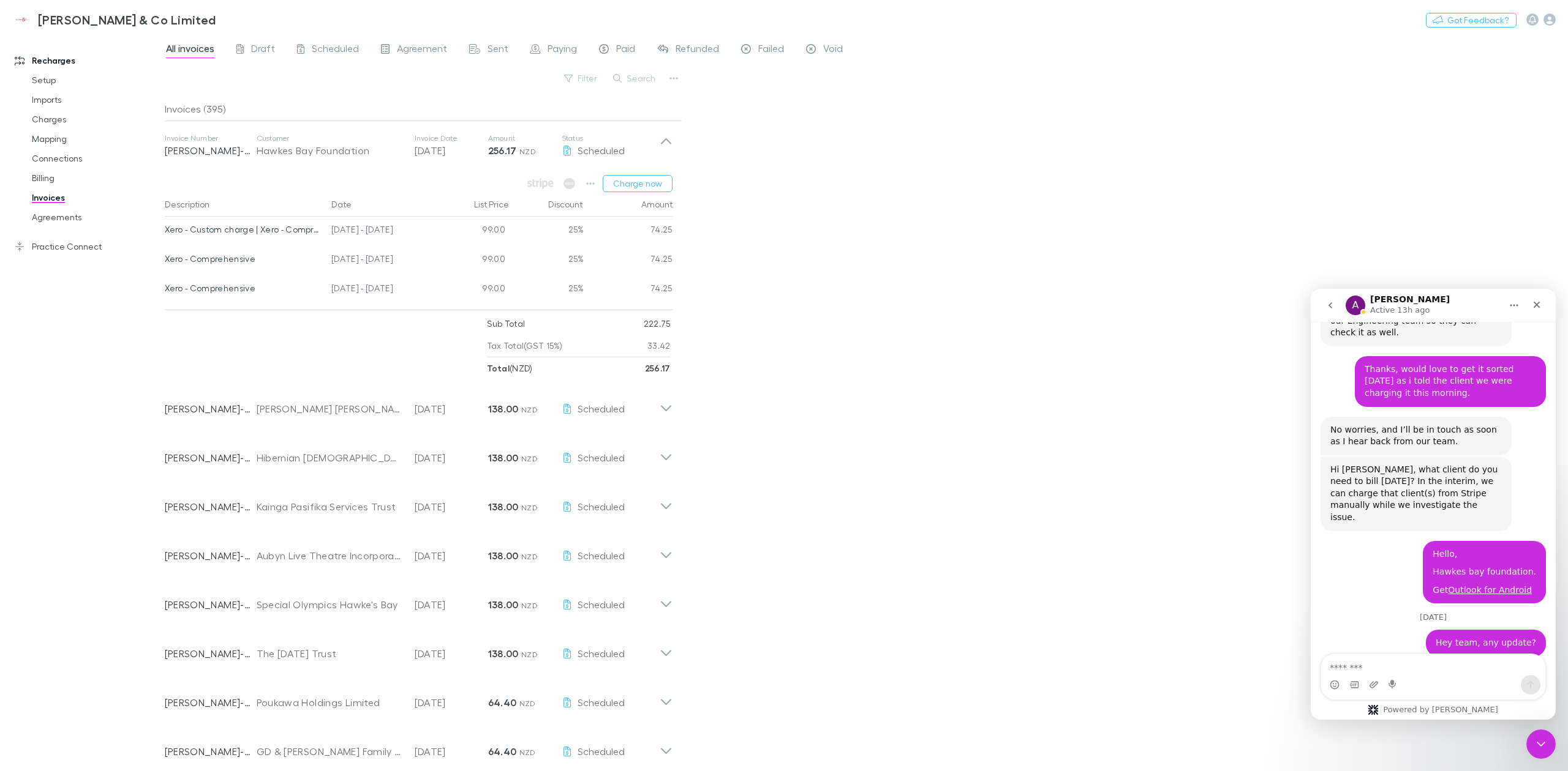
click at [741, 166] on div "All invoices Draft Scheduled Agreement Sent Paying Paid Refunded Failed Void Fi…" at bounding box center [866, 402] width 1403 height 737
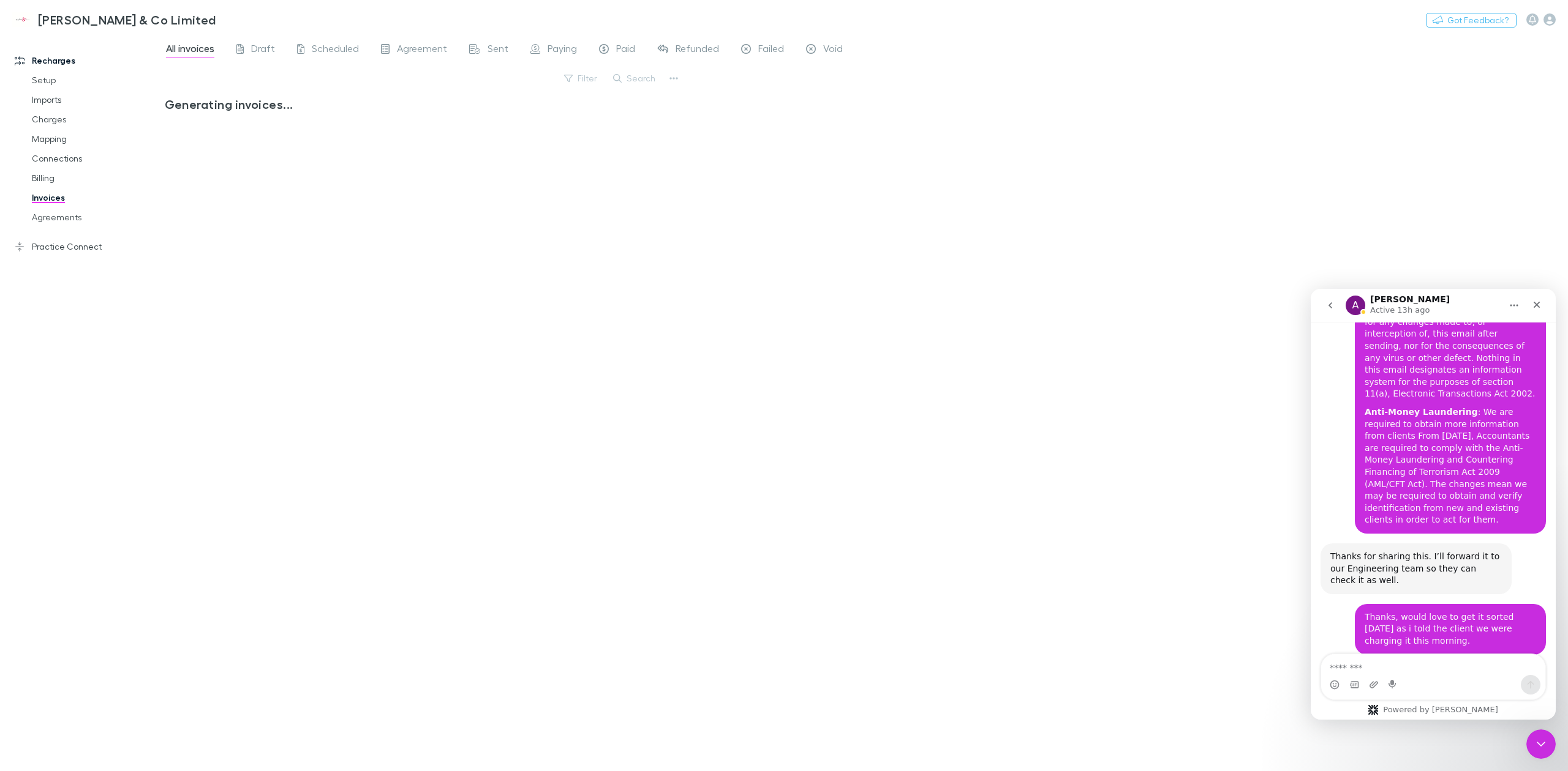
scroll to position [2241, 0]
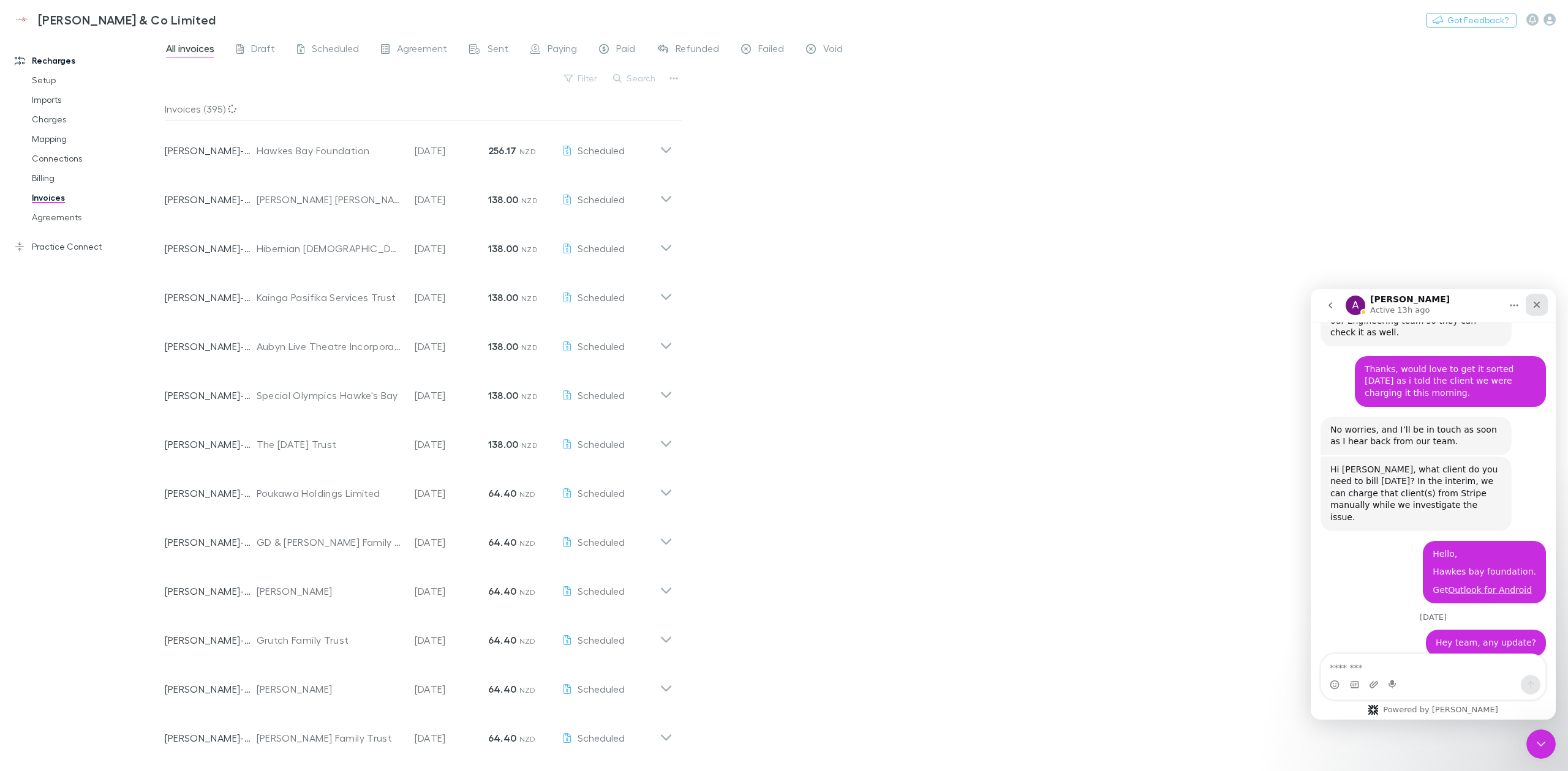
click at [1539, 312] on div "Close" at bounding box center [1537, 305] width 22 height 22
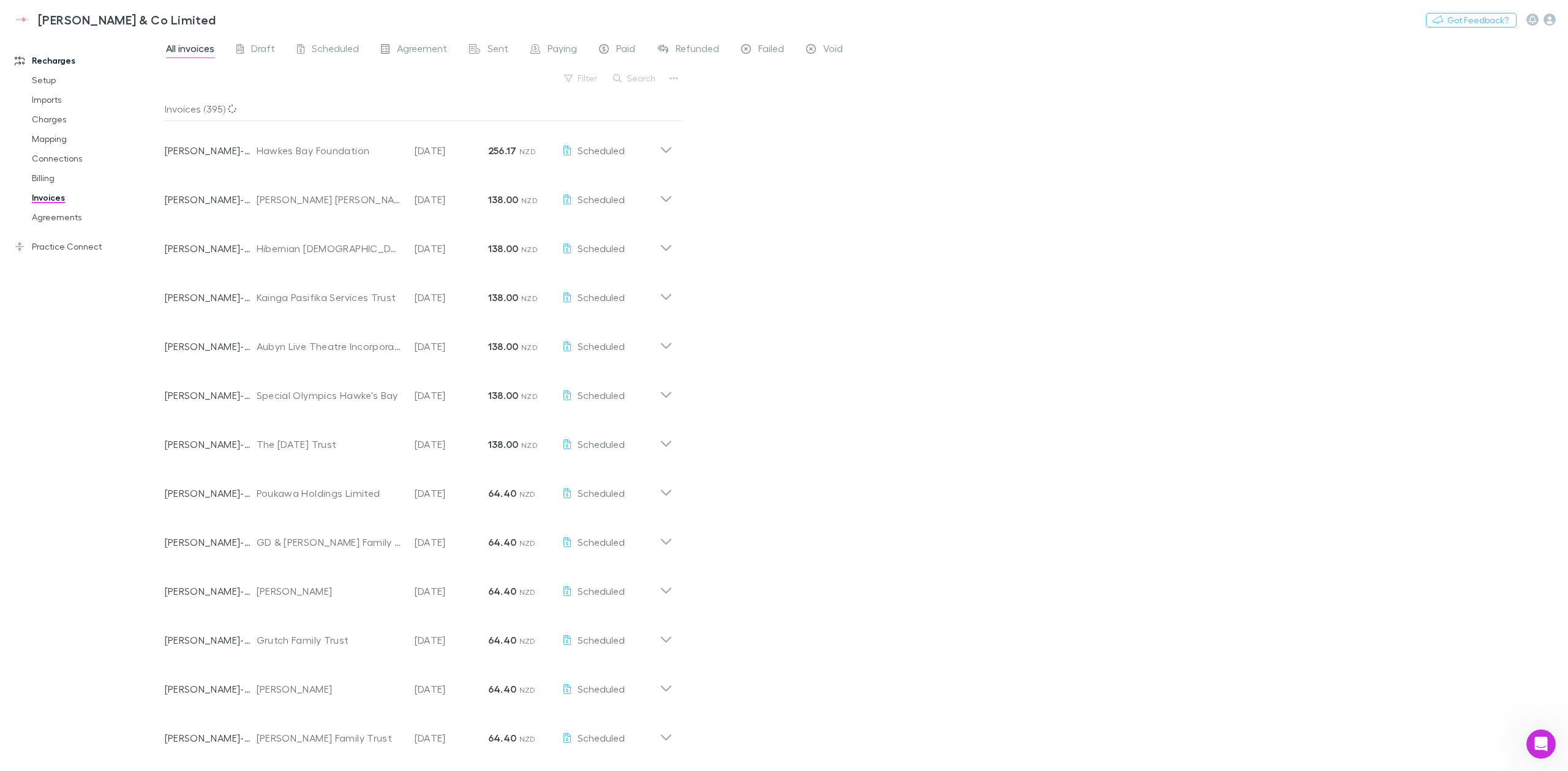
scroll to position [2241, 0]
click at [946, 99] on div "All invoices Draft Scheduled Agreement Sent Paying Paid Refunded Failed Void Fi…" at bounding box center [866, 402] width 1403 height 737
